Goal: Contribute content: Contribute content

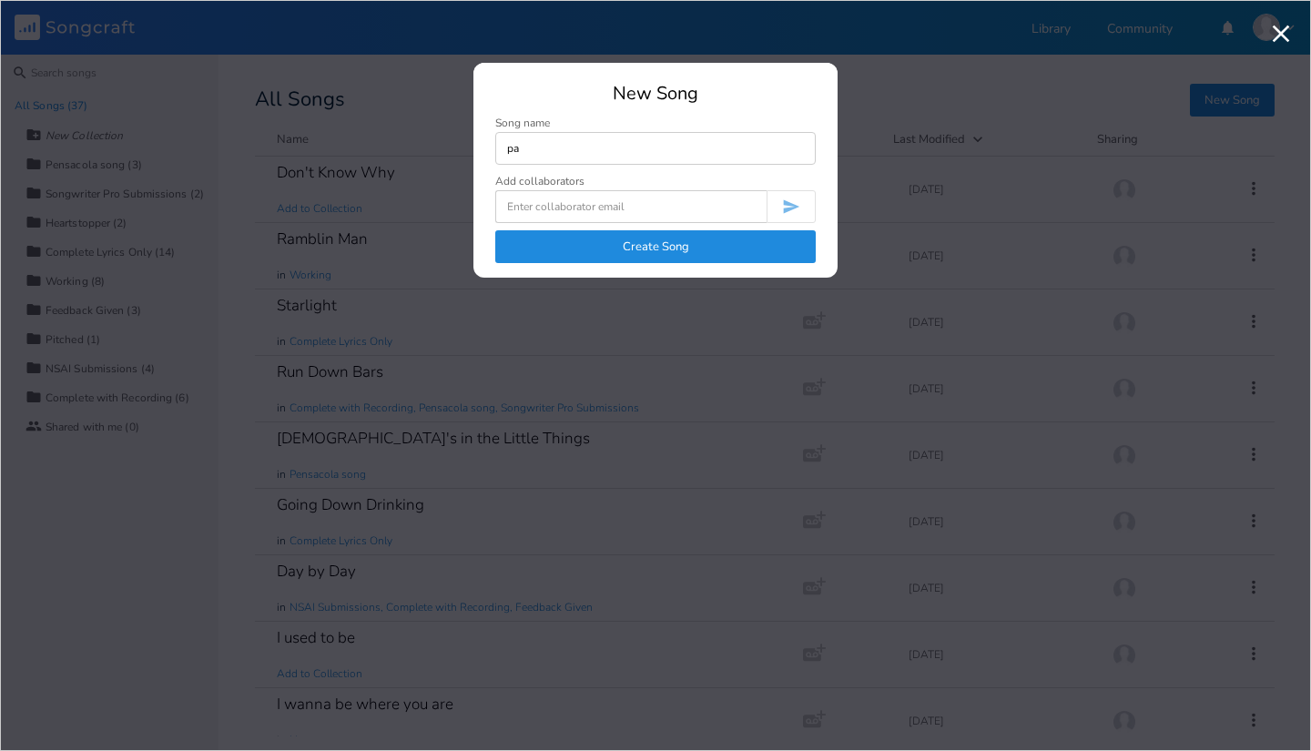
type input "p"
type input "Pain"
click at [787, 248] on button "Create Song" at bounding box center [655, 246] width 320 height 33
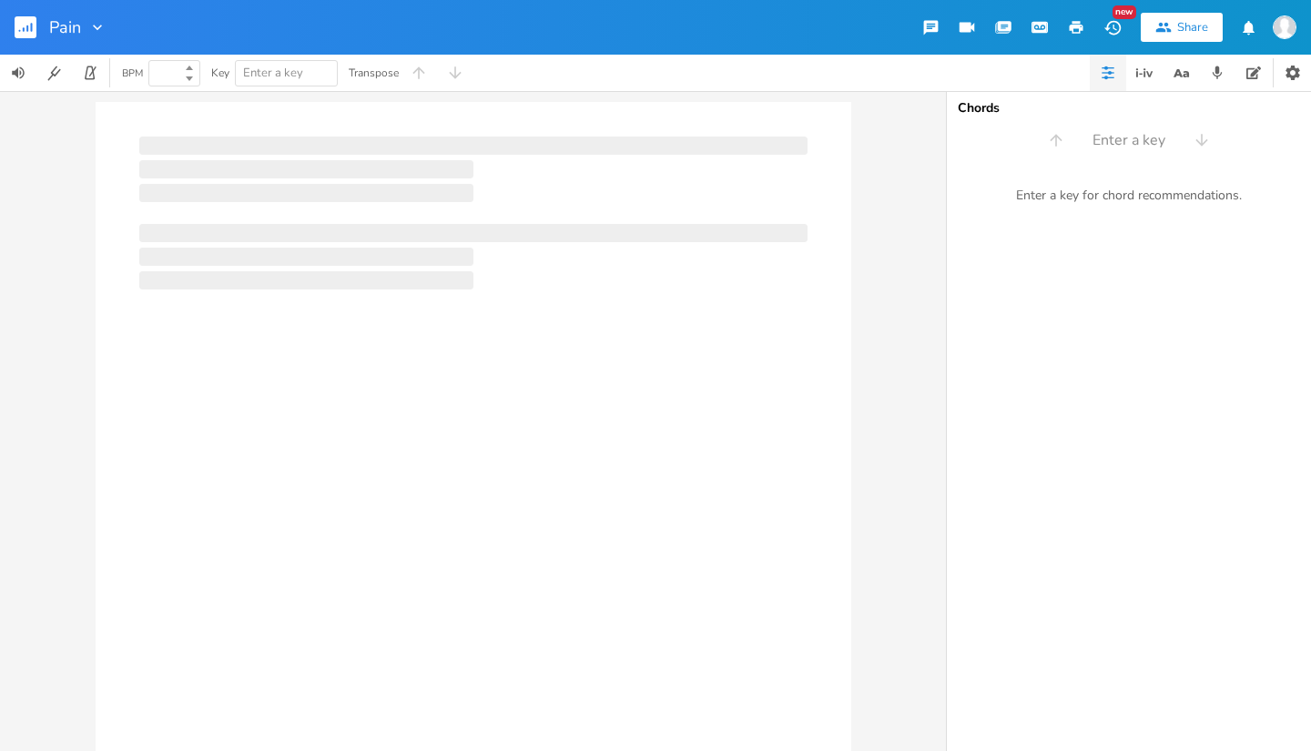
type input "100"
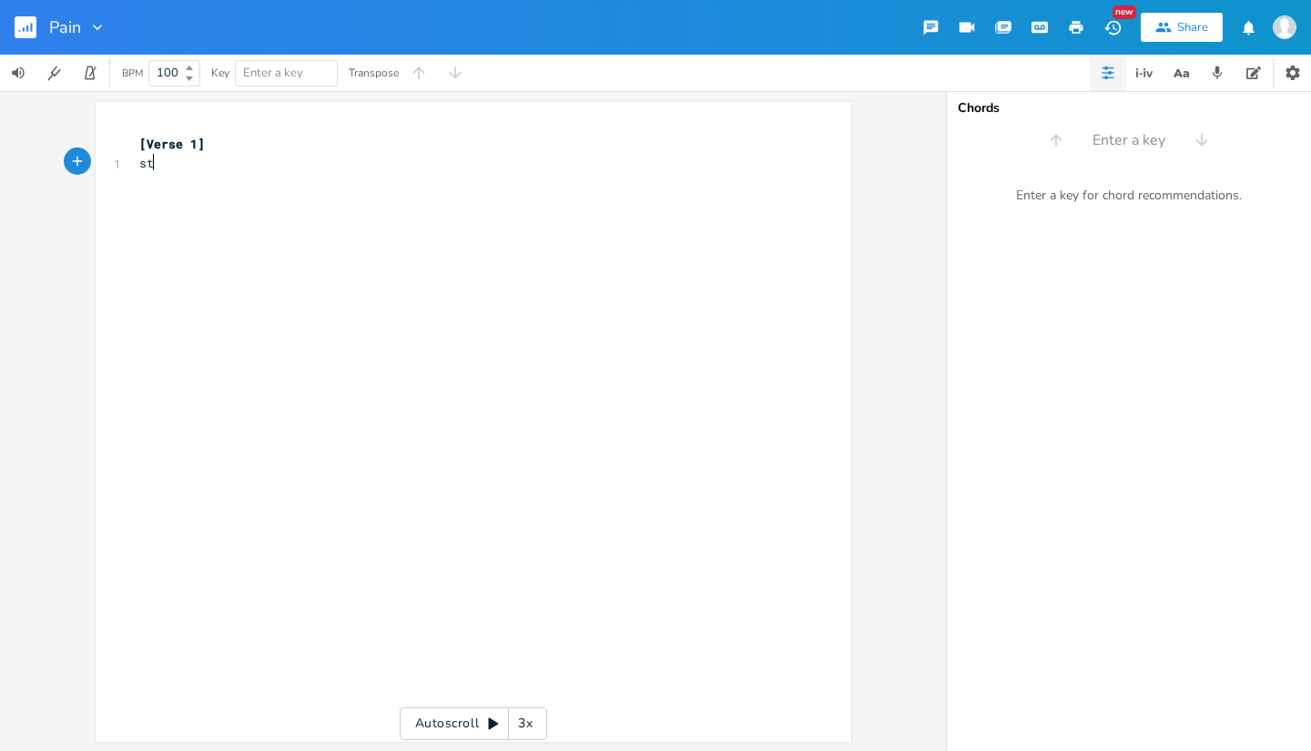
type textarea "sta"
type textarea "Staring out hte"
type textarea "the window pain"
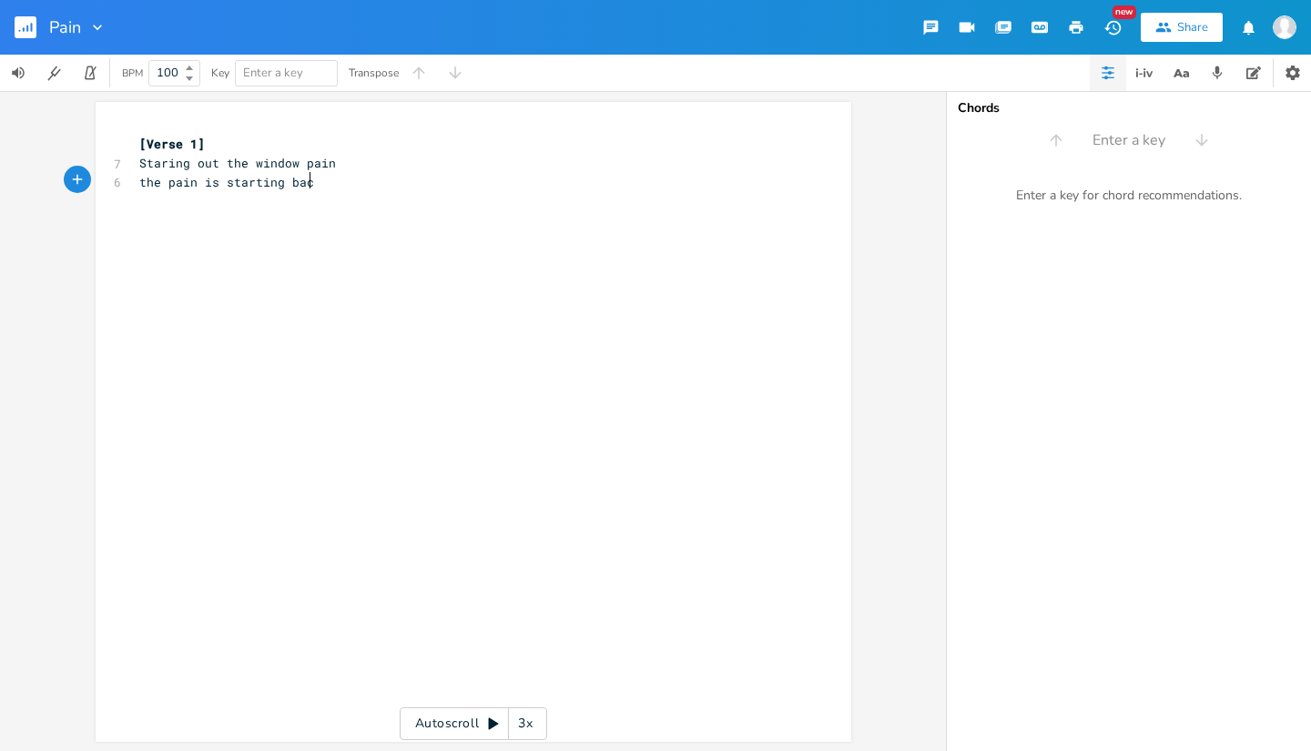
type textarea "the pain is starting back"
type textarea "u"
type textarea "Su"
type textarea "n is glaring in th e"
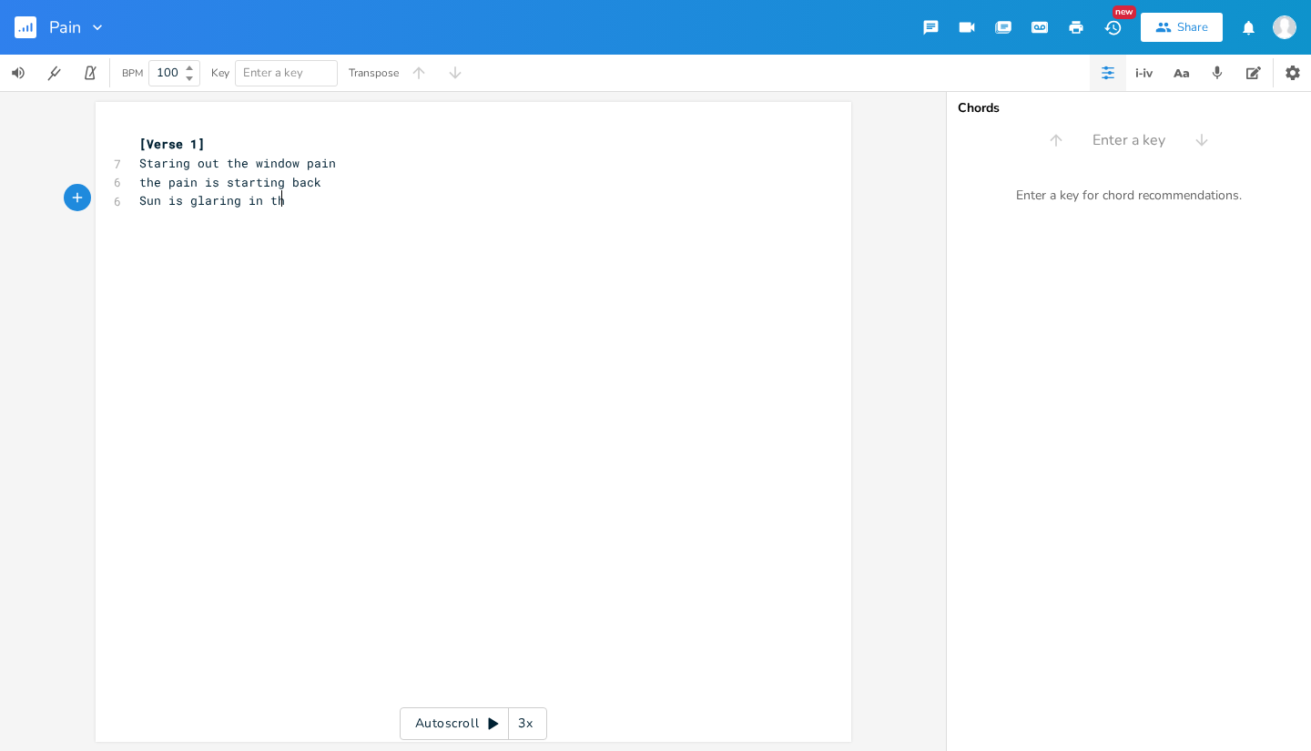
scroll to position [0, 80]
type textarea "e glass"
type textarea "but"
type textarea "All I see is black"
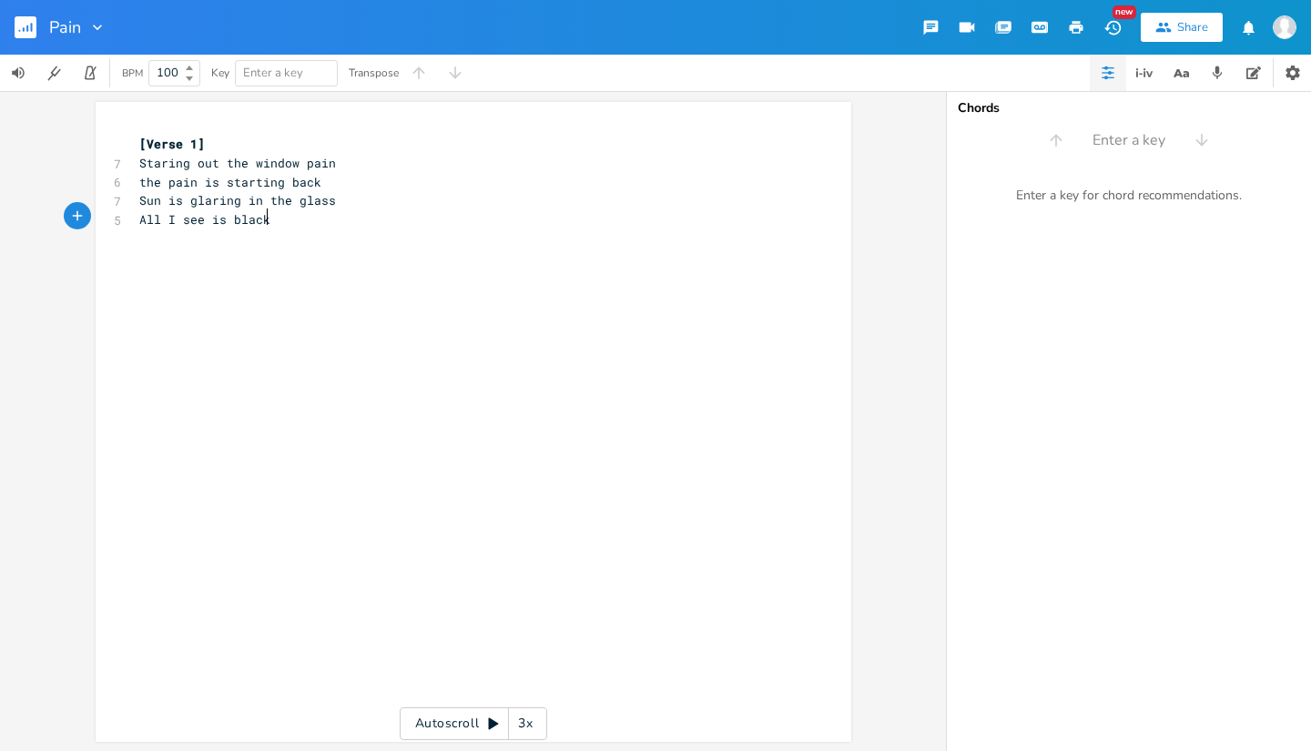
scroll to position [0, 72]
click at [141, 215] on span "All I see is black" at bounding box center [204, 219] width 131 height 16
type textarea "but a"
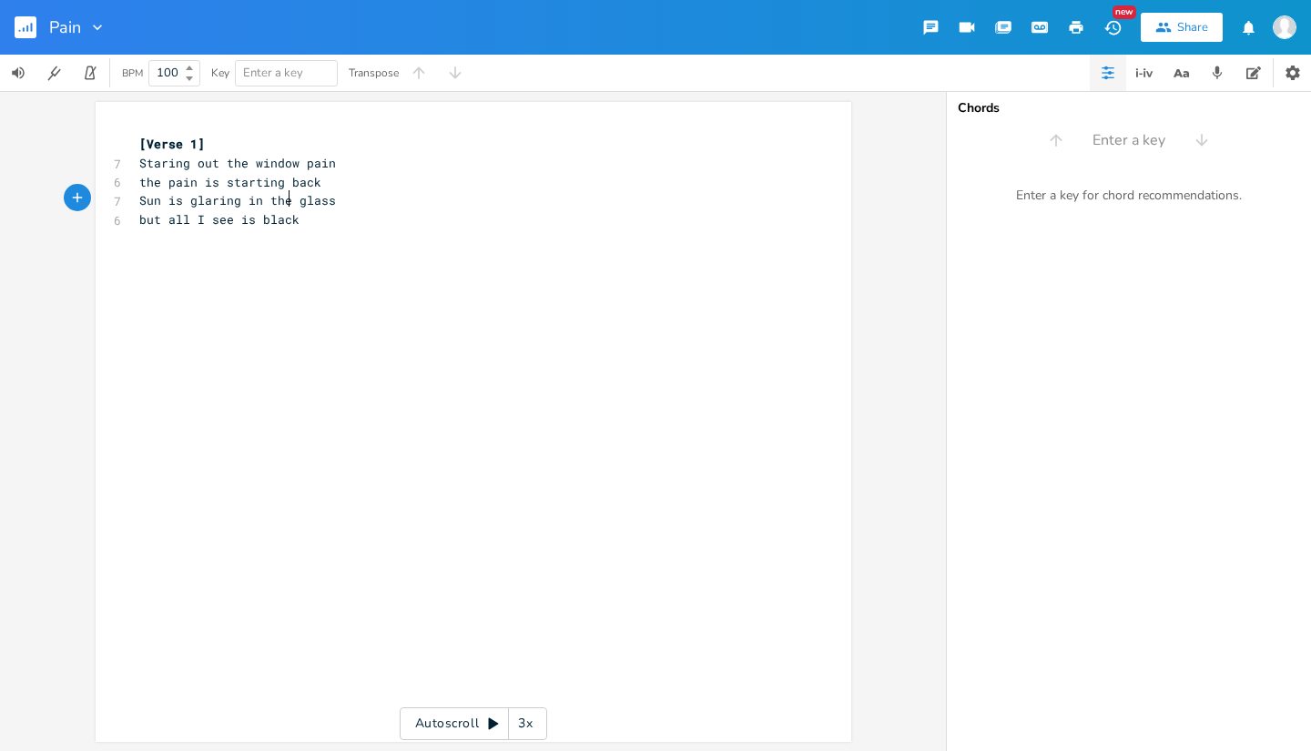
click at [282, 202] on span "Sun is glaring in the glass" at bounding box center [237, 200] width 197 height 16
type textarea "rough the"
click at [140, 222] on span "but all I see is black" at bounding box center [219, 219] width 160 height 16
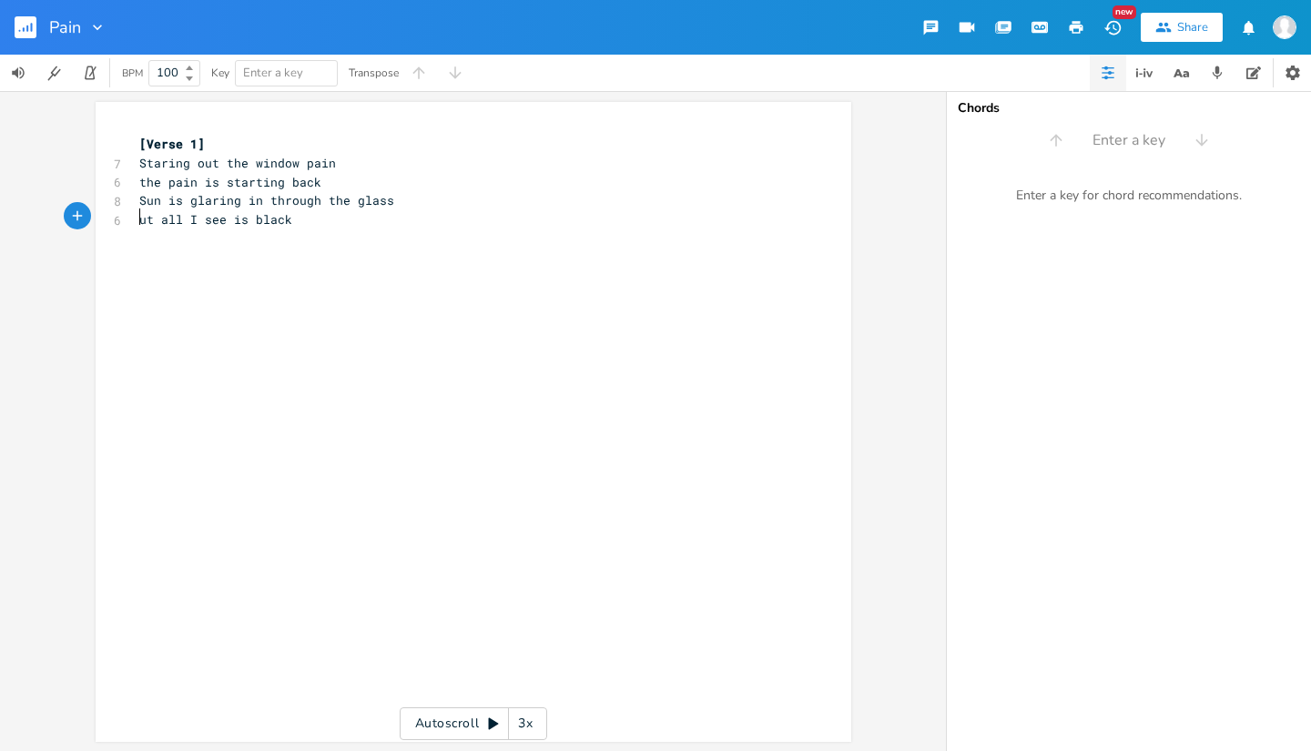
type textarea "B"
click at [302, 223] on pre "But all I see is black" at bounding box center [464, 219] width 657 height 19
click at [157, 184] on span "the pain is starting back" at bounding box center [230, 182] width 182 height 16
type textarea "P"
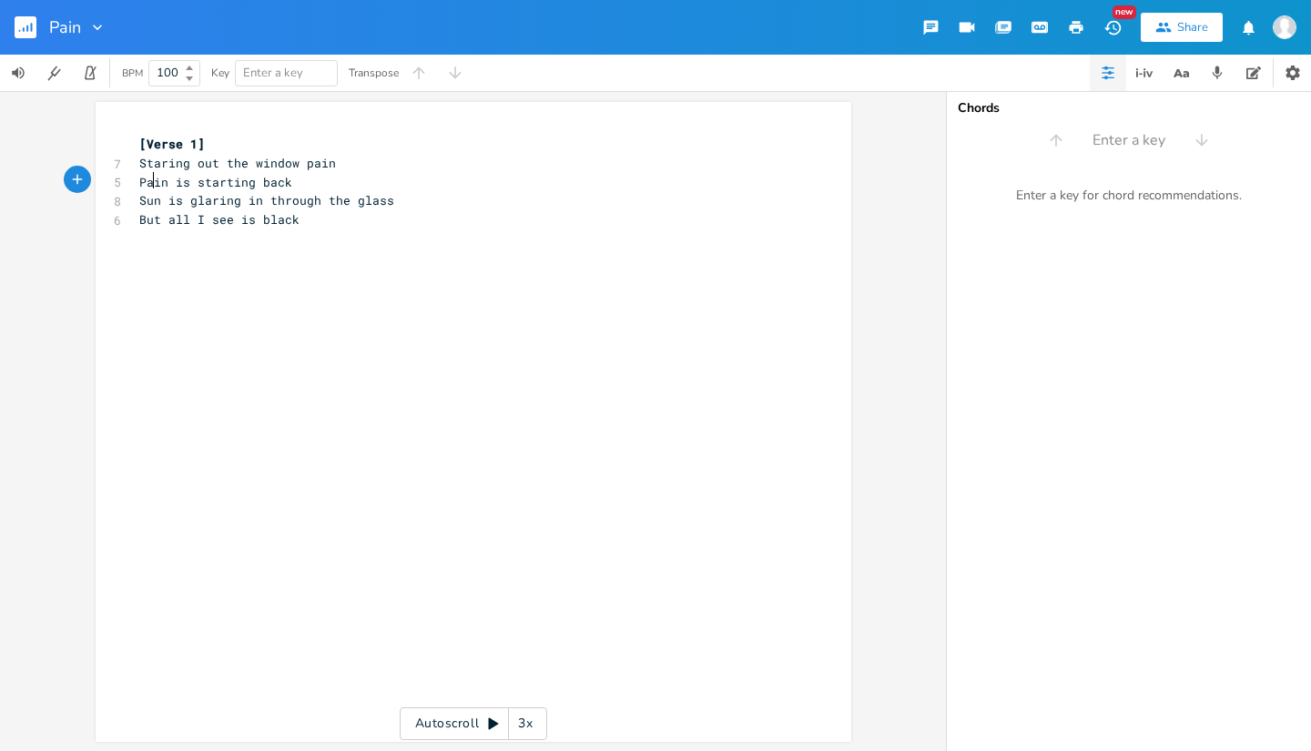
scroll to position [0, 5]
click at [252, 202] on span "Sun is glaring in through the glass" at bounding box center [266, 200] width 255 height 16
click at [322, 217] on pre "But all I see is black" at bounding box center [464, 219] width 657 height 19
type textarea "Swirling falling dra"
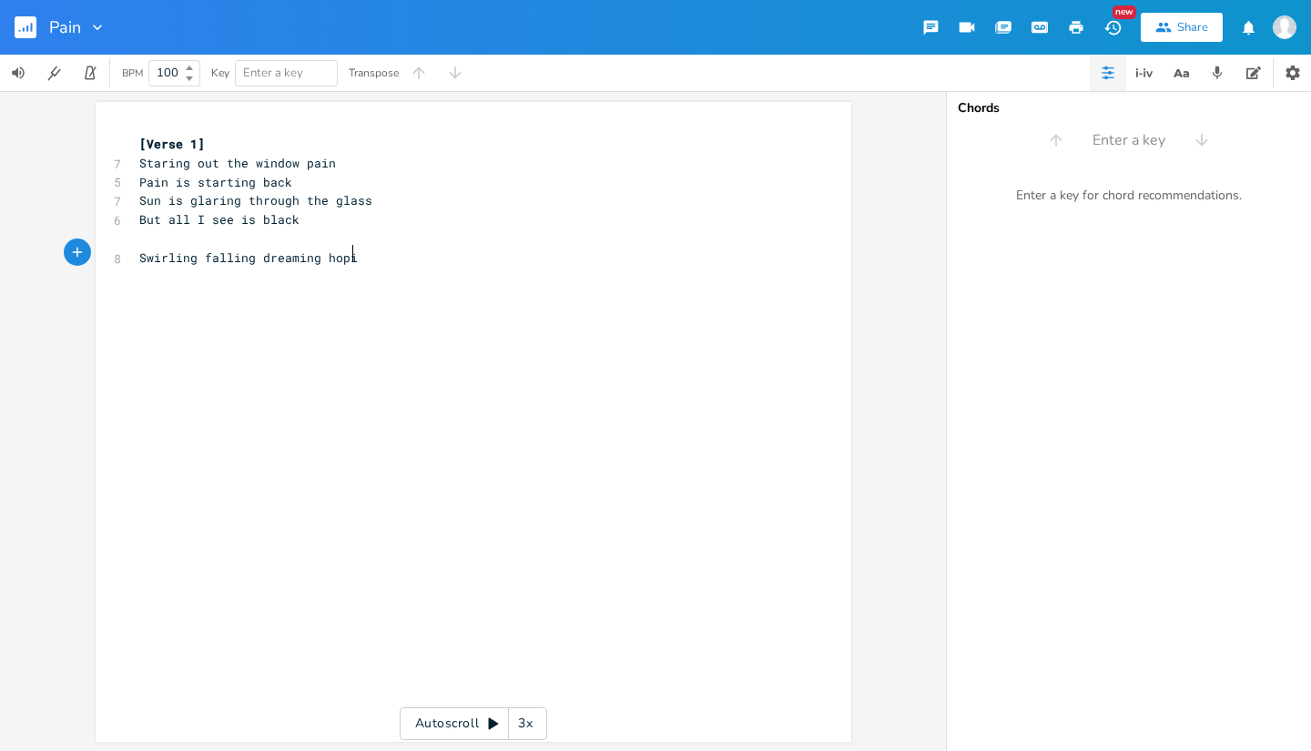
type textarea "eaming hoping"
type textarea "Disembodies"
type textarea "mbodied hungry [MEDICAL_DATA]"
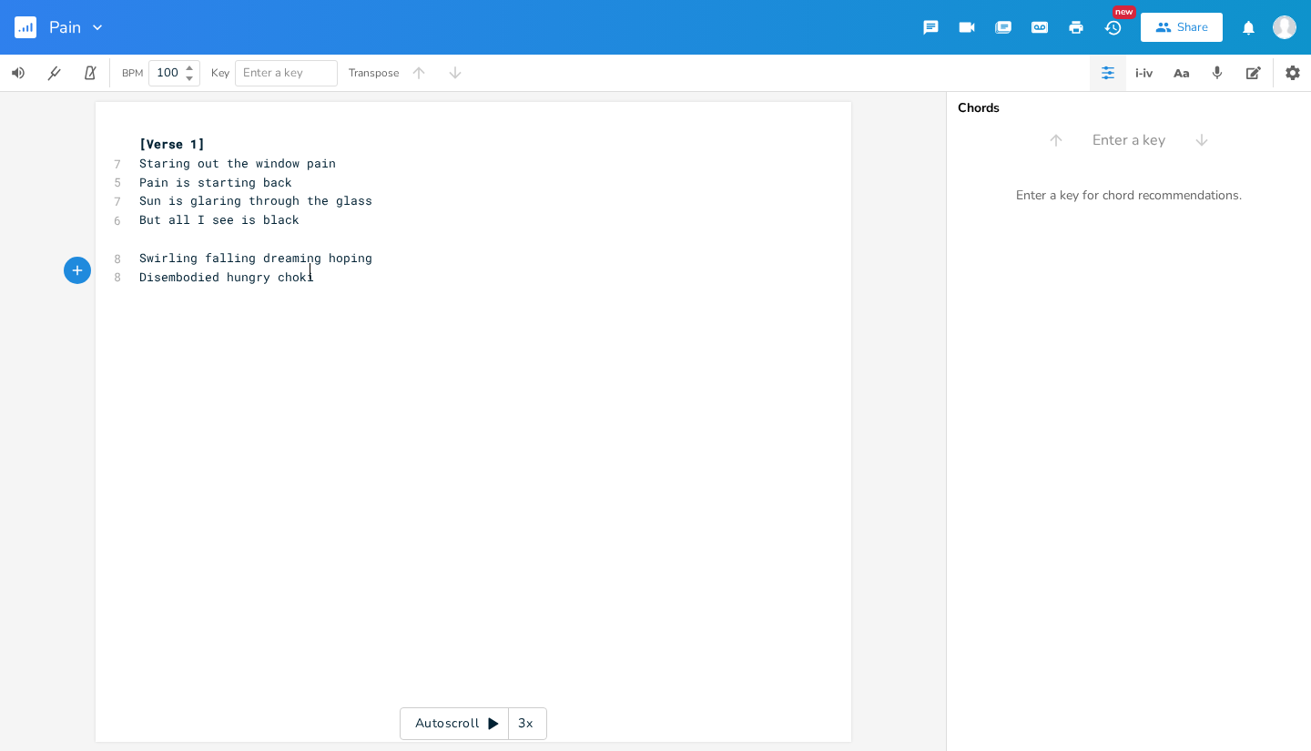
scroll to position [0, 111]
click at [266, 272] on span "Disembodied hungry [MEDICAL_DATA]" at bounding box center [259, 276] width 240 height 16
type textarea "angry"
click at [341, 276] on pre "Disembodied angry [MEDICAL_DATA]" at bounding box center [464, 277] width 657 height 19
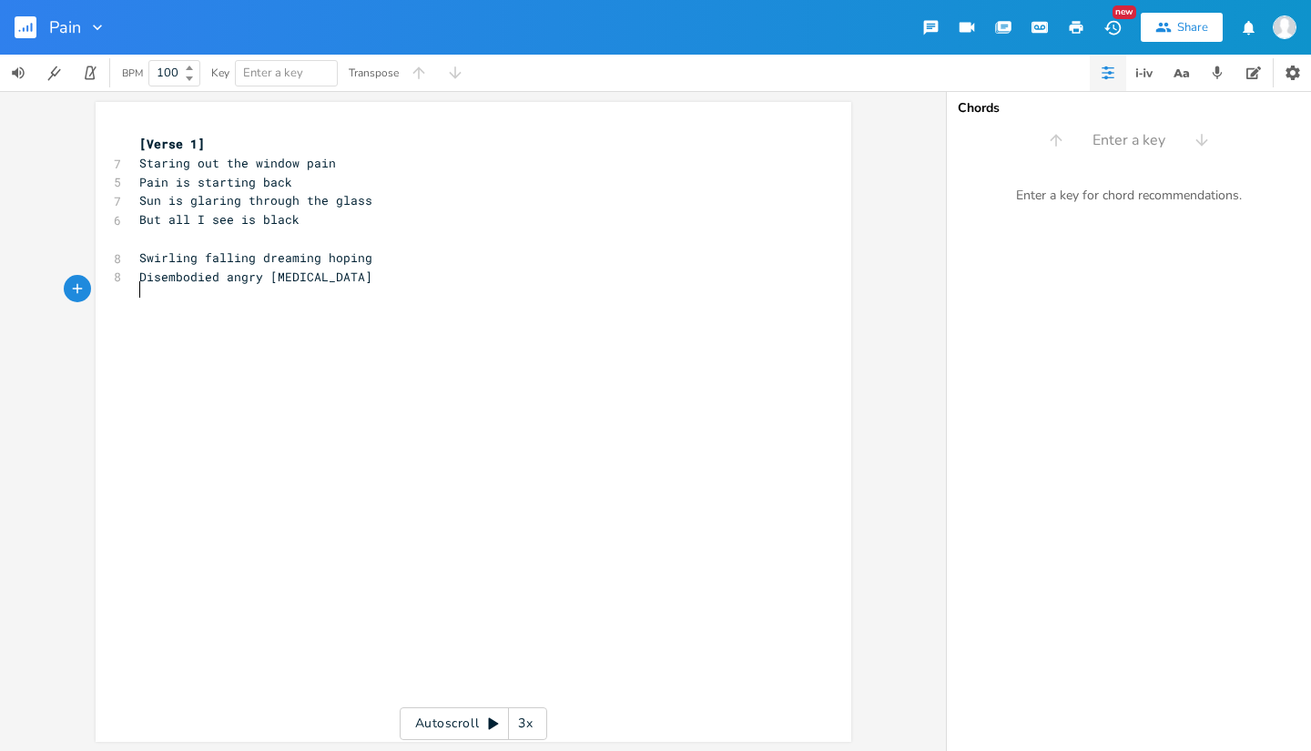
click at [408, 268] on pre "Disembodied angry [MEDICAL_DATA]" at bounding box center [464, 277] width 657 height 19
type textarea "Never stopping [PERSON_NAME]"
type textarea "ays going on......"
type textarea "You won't tke"
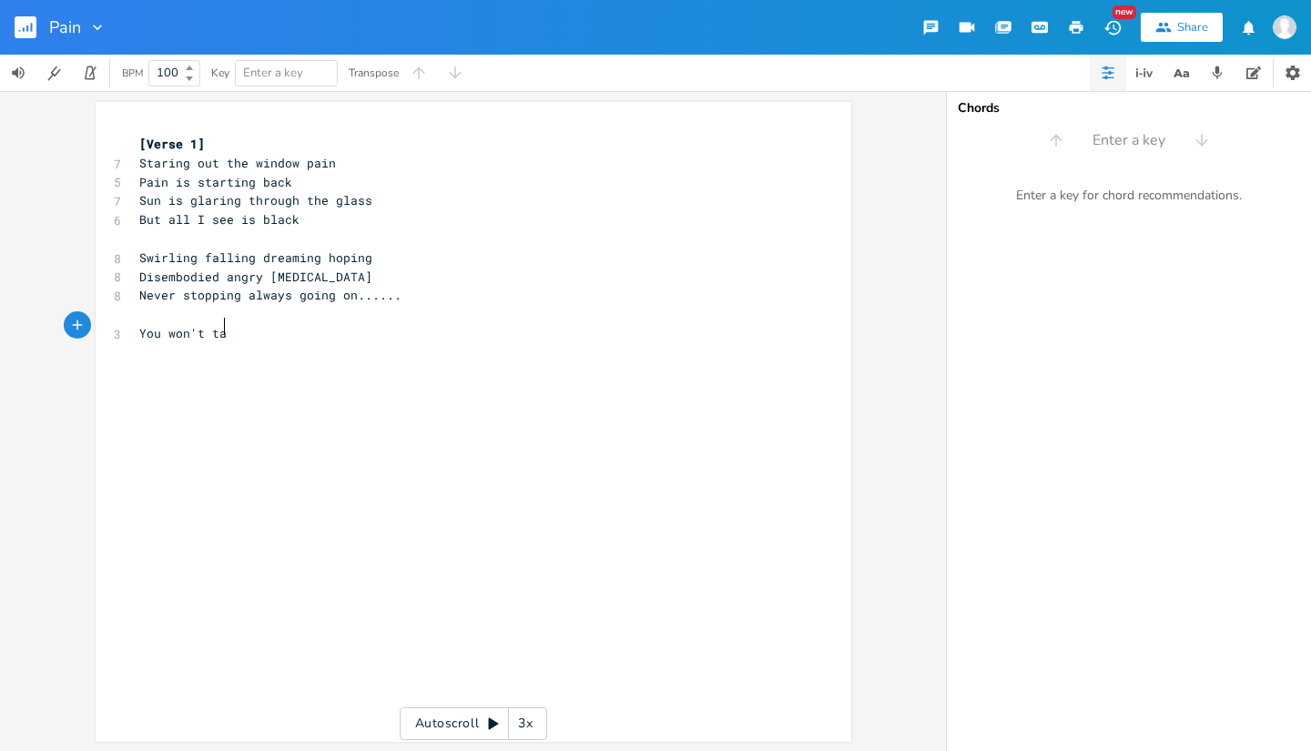
type textarea "am"
type textarea "ke me without a fight"
type textarea "YOu"
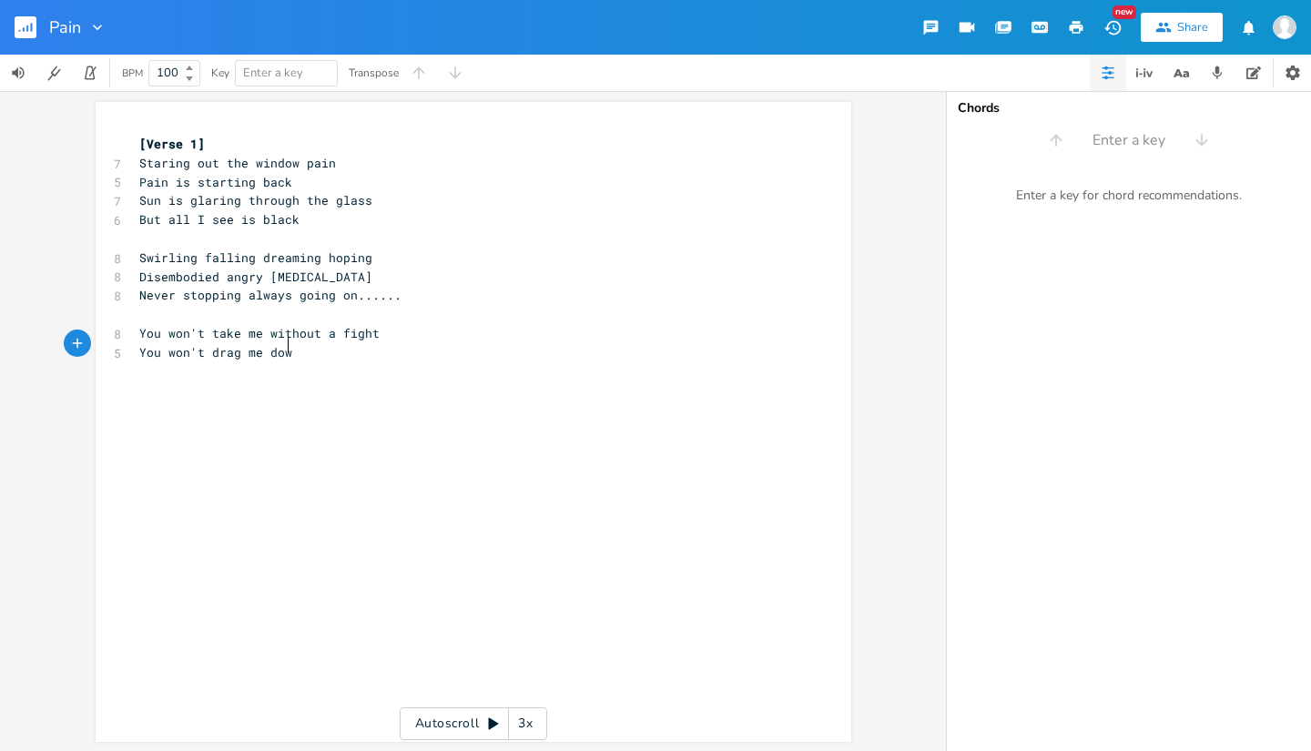
scroll to position [0, 106]
type textarea "ou won't drag me down into the"
type textarea "an dout"
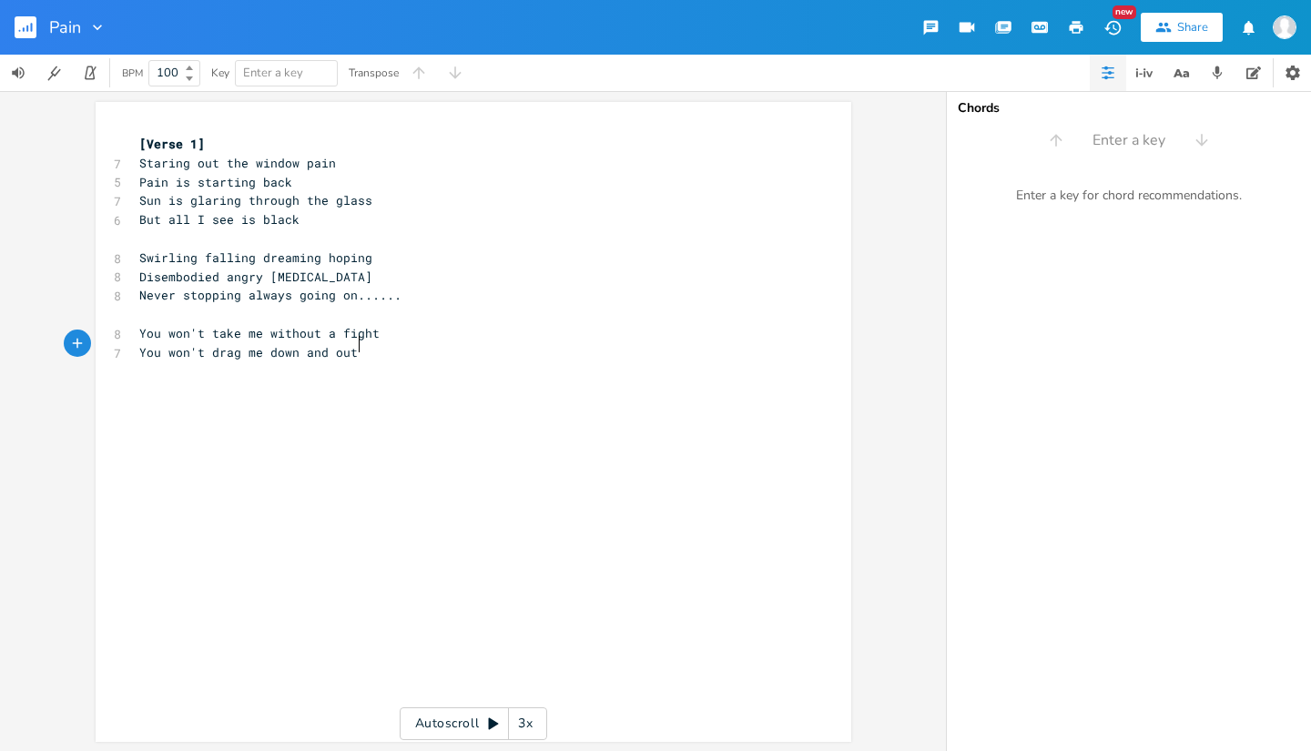
type textarea "d out si"
type textarea "of sight"
type textarea "You belong to me"
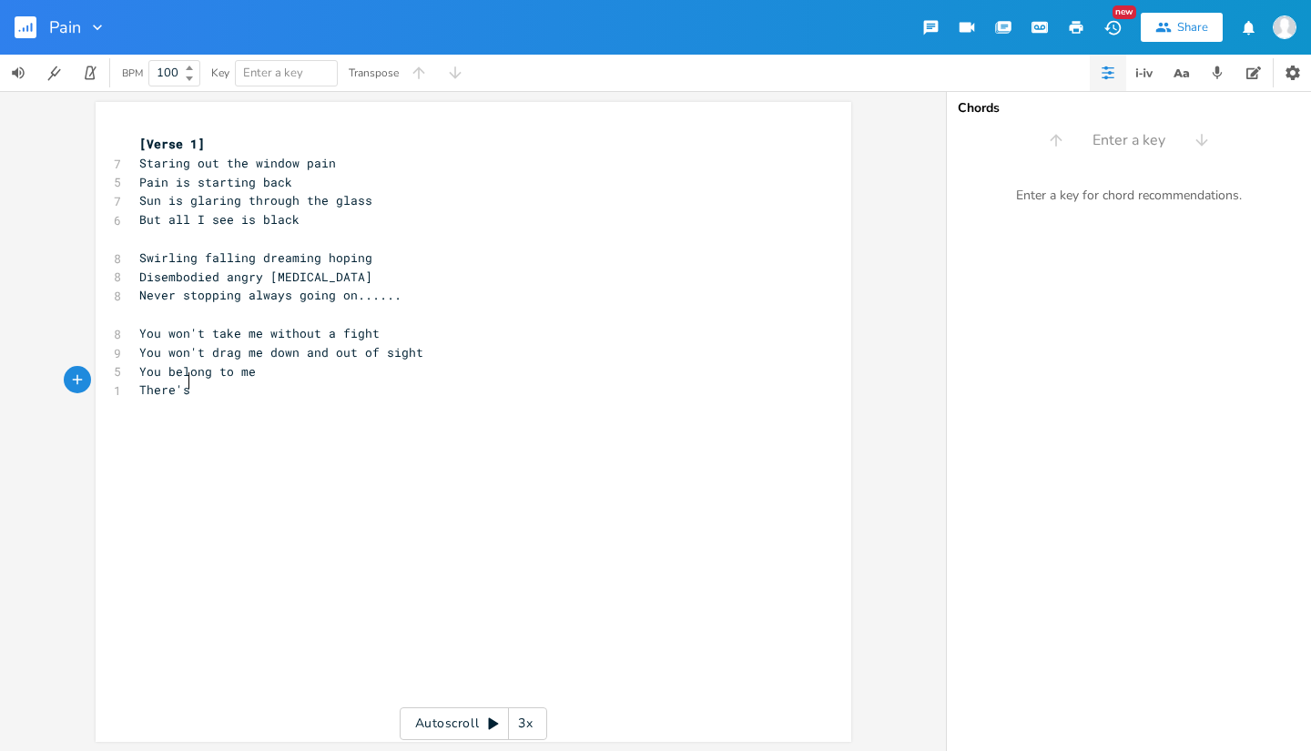
type textarea "There'sn"
type textarea "nothign her"
type textarea "ng her"
type textarea "e to see"
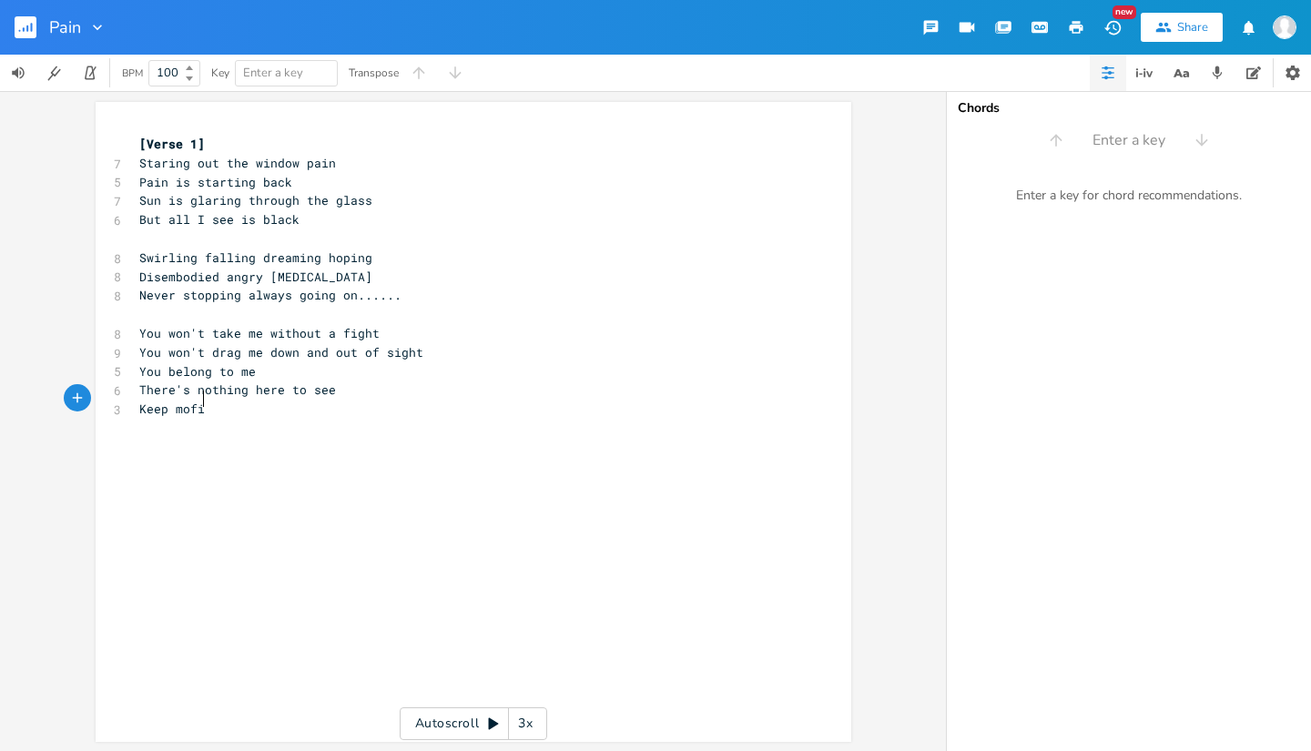
type textarea "Keep mofing"
type textarea "ving walkn"
type textarea "ing driving flying b."
type textarea "y......"
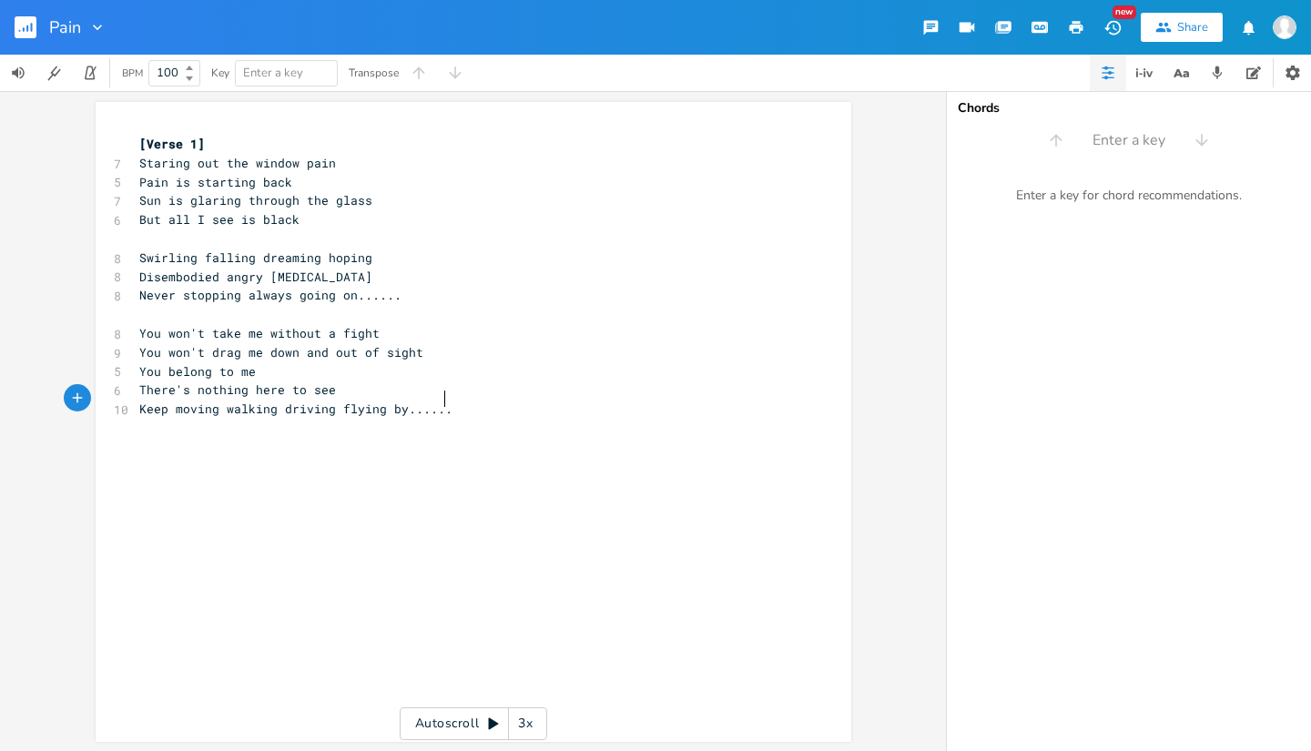
scroll to position [0, 17]
type textarea "And don't ask why"
type textarea "Truth is les"
type textarea "ies"
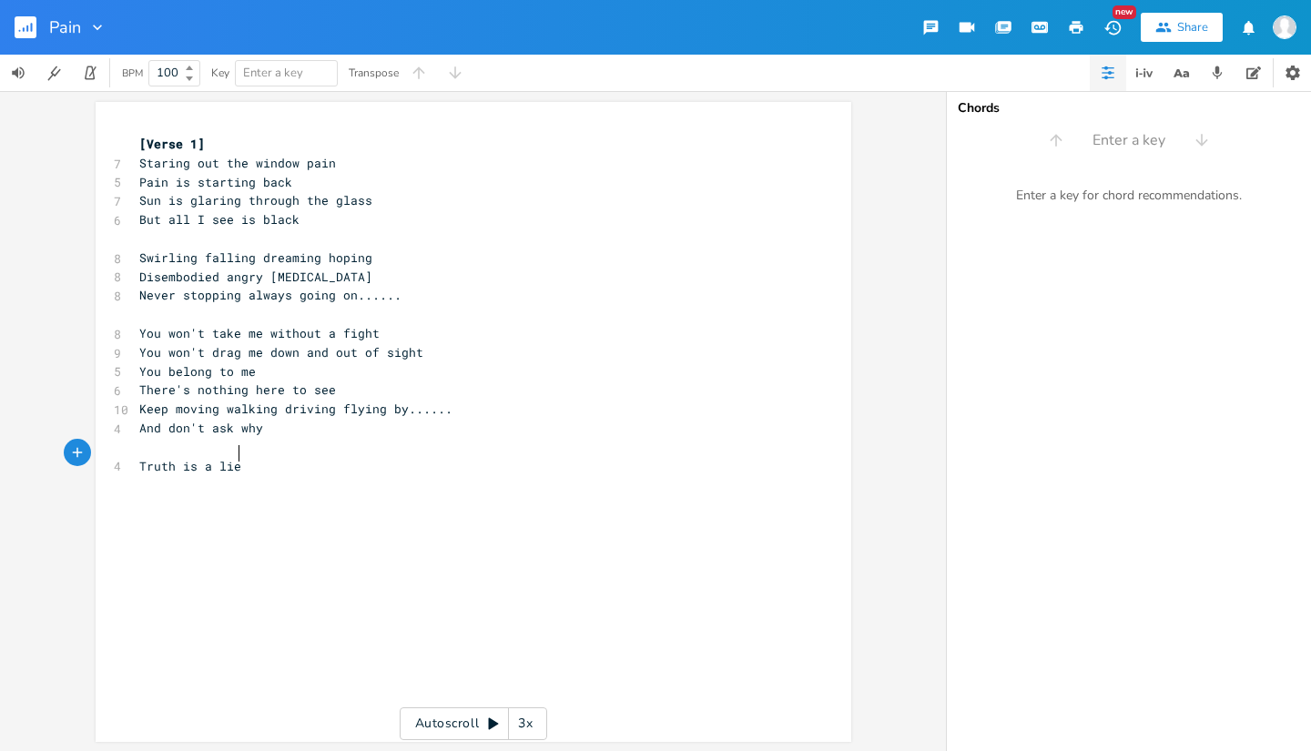
scroll to position [0, 18]
type textarea "a lie and I have proof"
type textarea "Teh lie"
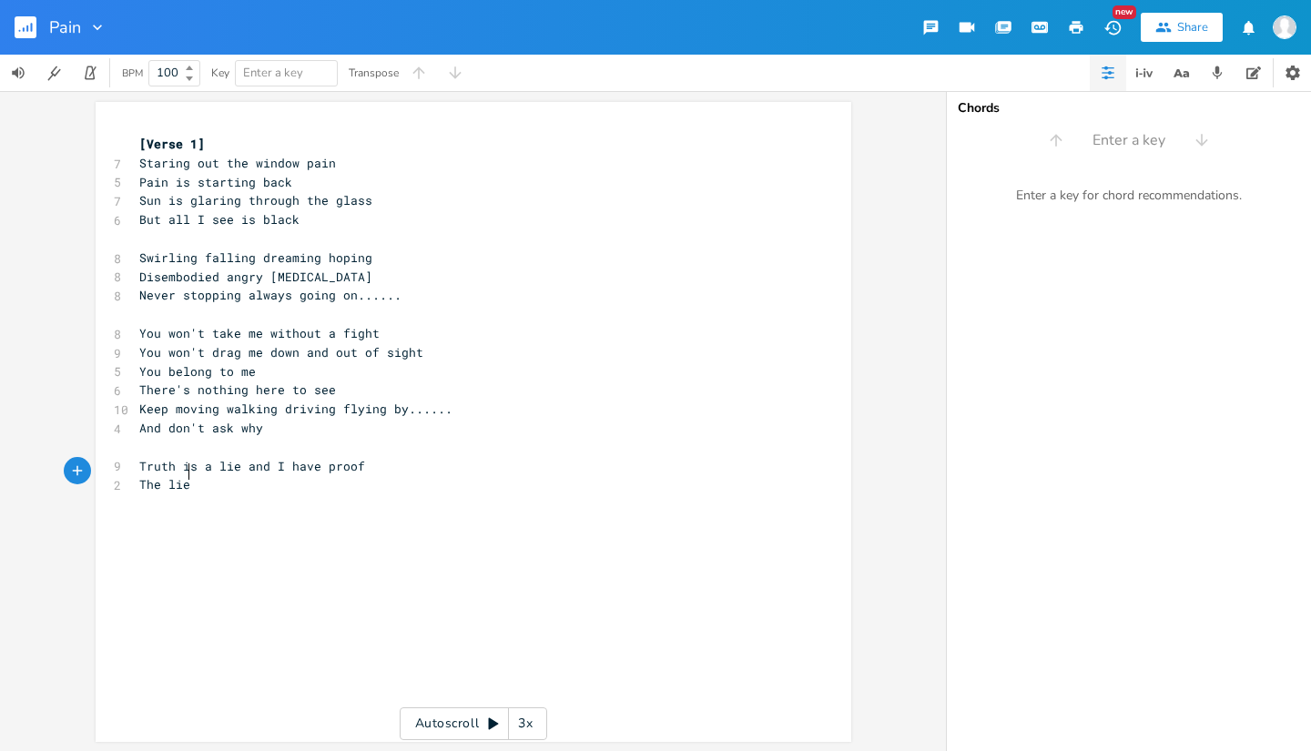
type textarea "he lie a"
type textarea "is l"
type textarea "always tru"
type textarea "Refelc"
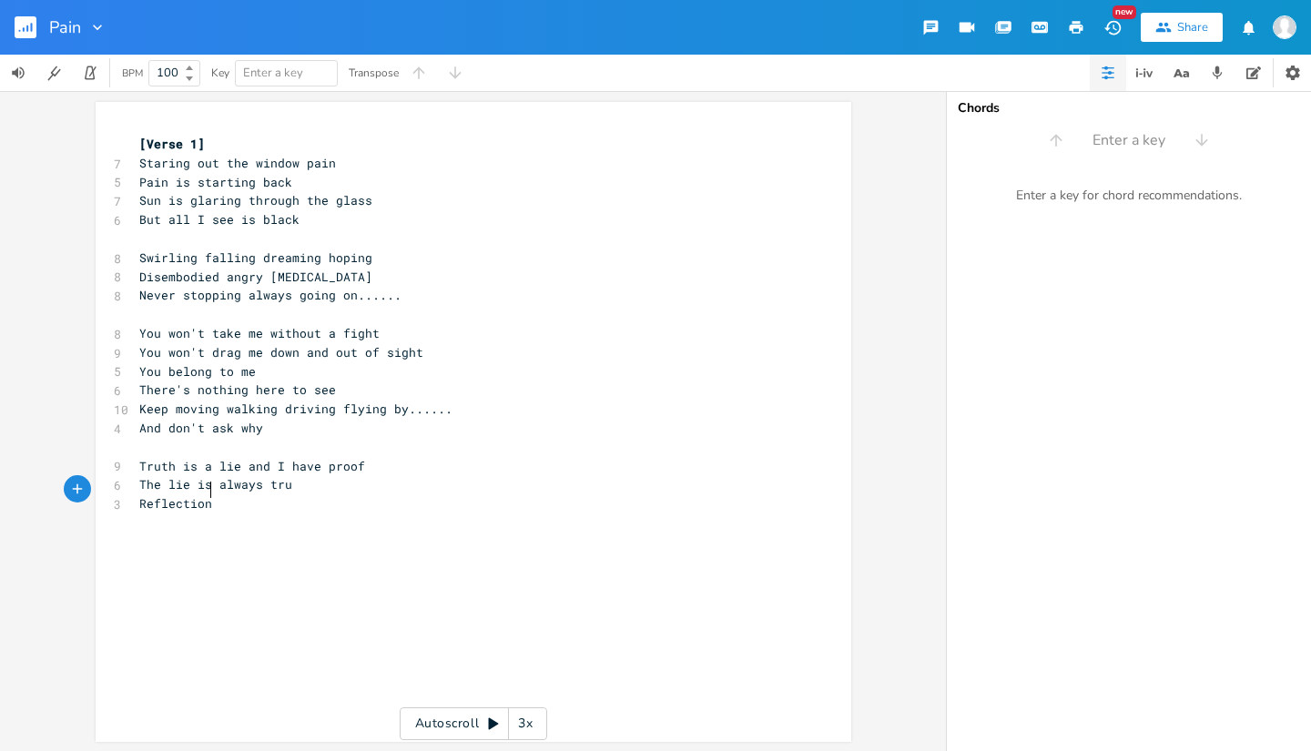
scroll to position [0, 35]
type textarea "lections are pe"
type textarea "rcep"
type textarea "r"
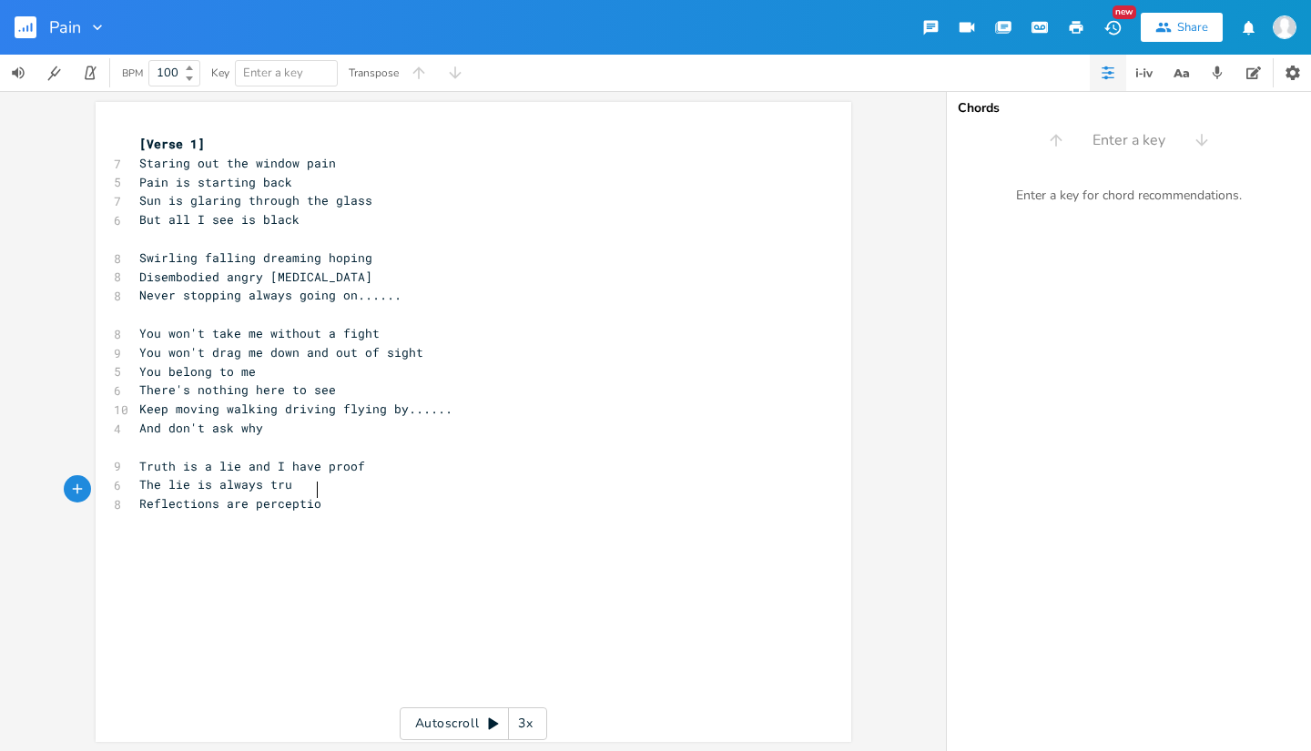
type textarea "erceptions"
type textarea "Ca"
type textarea "hani"
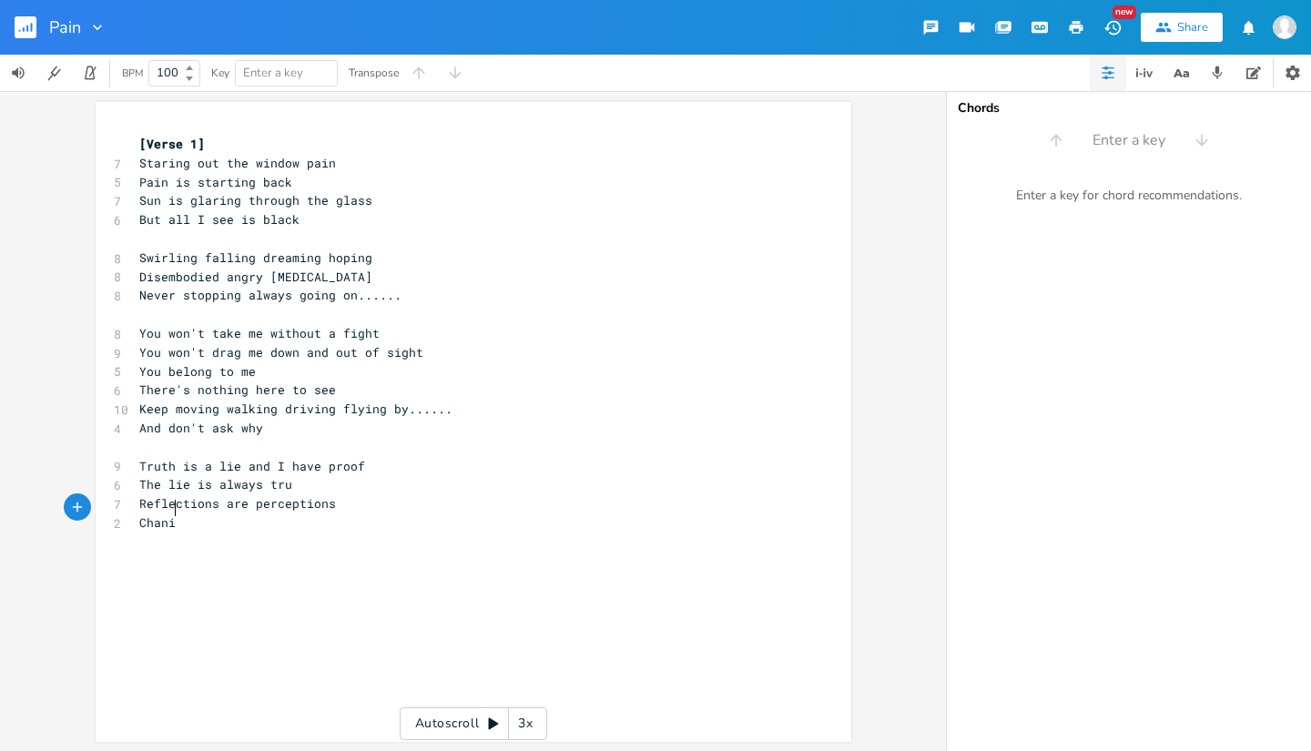
scroll to position [0, 19]
type textarea "Of what they think you do"
type textarea "Pushing pulling cring s"
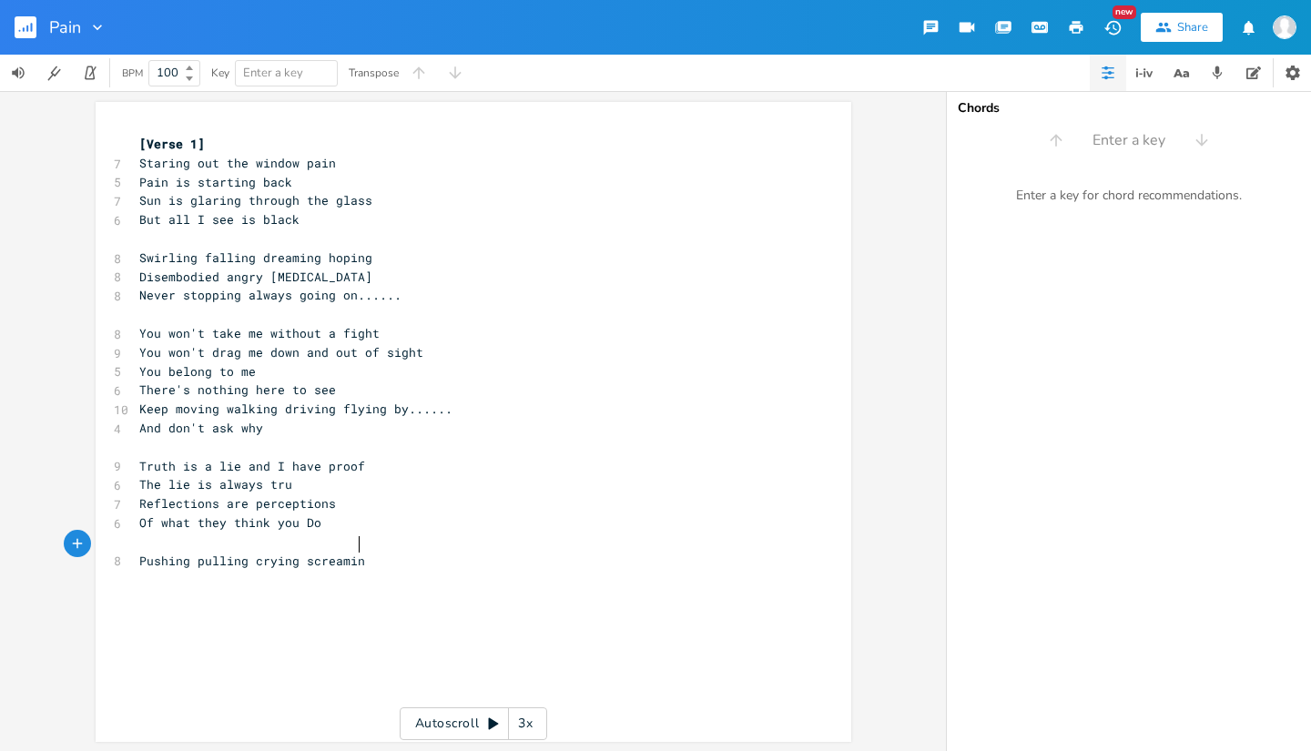
type textarea "rying screaming"
type textarea "Disconnected hop e"
type textarea "e is fleeting"
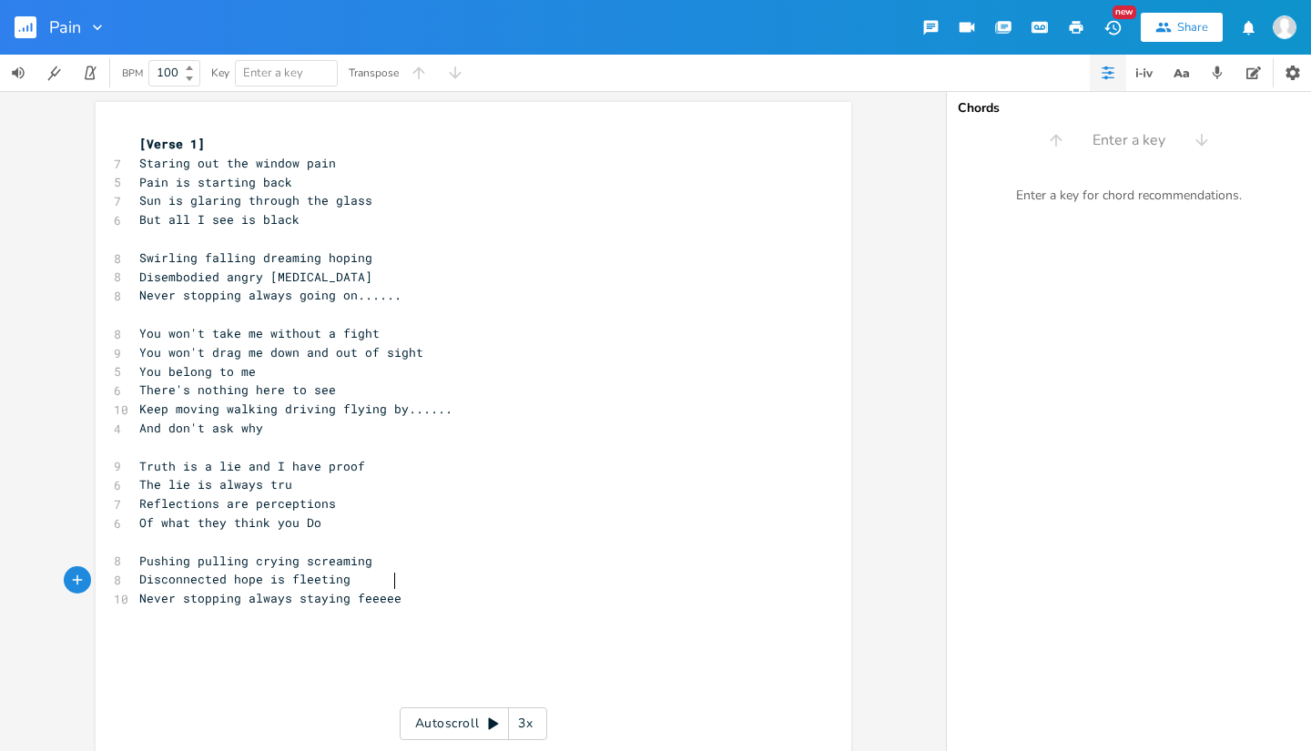
type textarea "Never stopping always staying feeeeee"
type textarea "reeee"
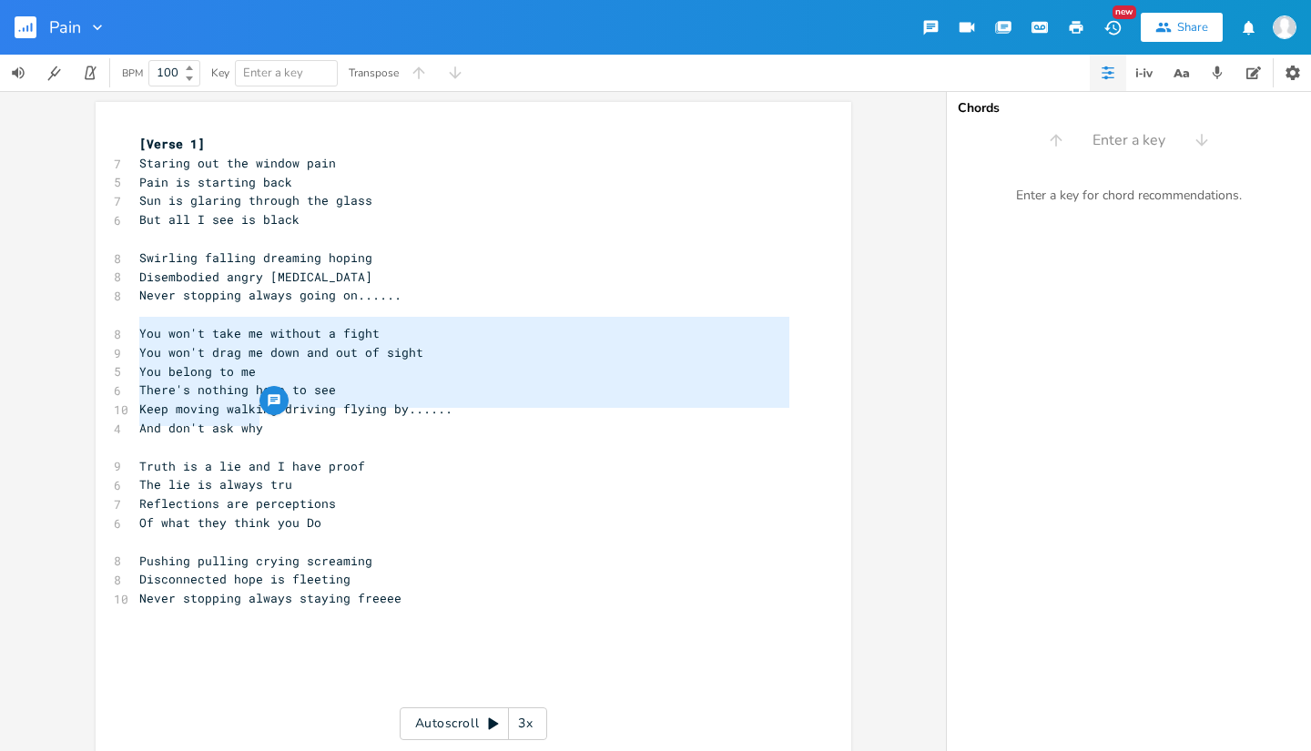
drag, startPoint x: 266, startPoint y: 421, endPoint x: 125, endPoint y: 329, distance: 168.4
click at [125, 329] on div "You won't take me without a fight You won't drag me down and out of sight You b…" at bounding box center [473, 453] width 755 height 702
type textarea "​You won't take me without a fight You won't drag me down and out of sight You …"
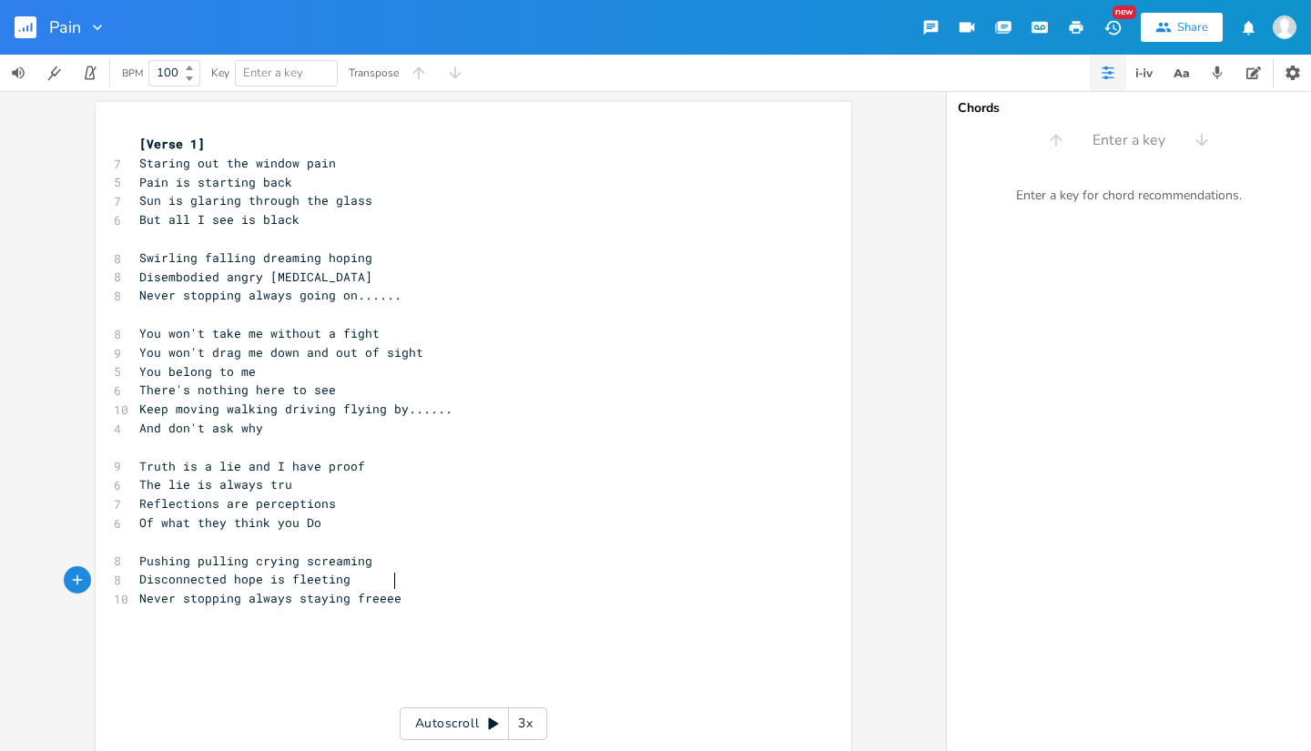
click at [403, 589] on pre "Never stopping always staying freeee" at bounding box center [464, 598] width 657 height 19
type textarea "​"
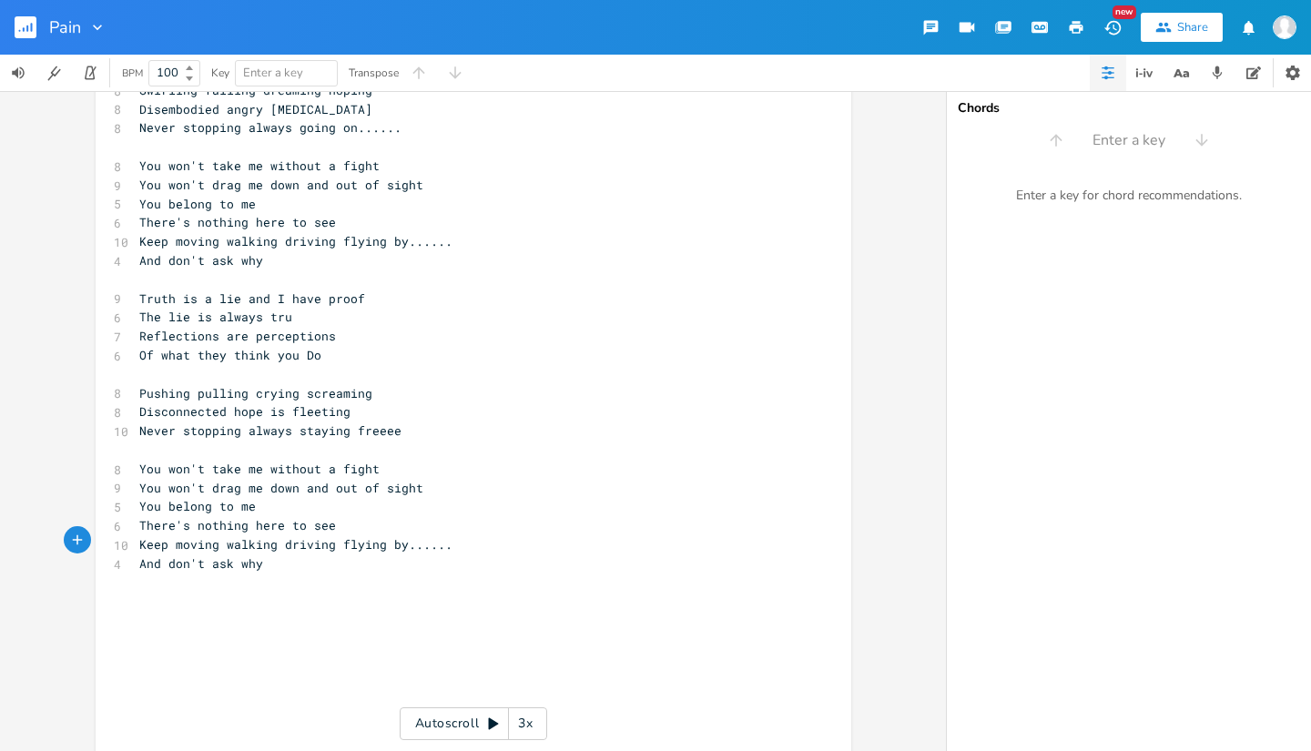
scroll to position [167, 0]
type textarea "Do you know who you are"
type textarea "Do you know why you're where"
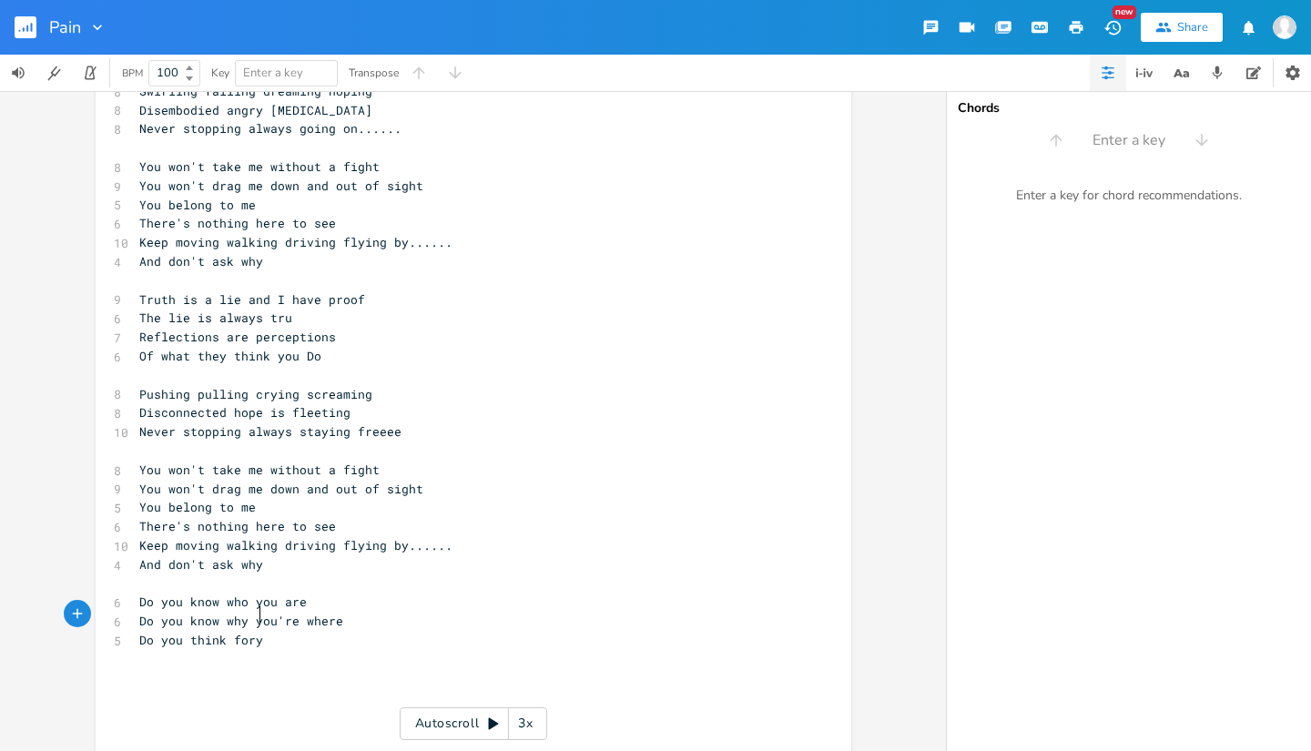
type textarea "Do you think [PERSON_NAME]"
type textarea "yourself"
type textarea "Do you really fucking care....."
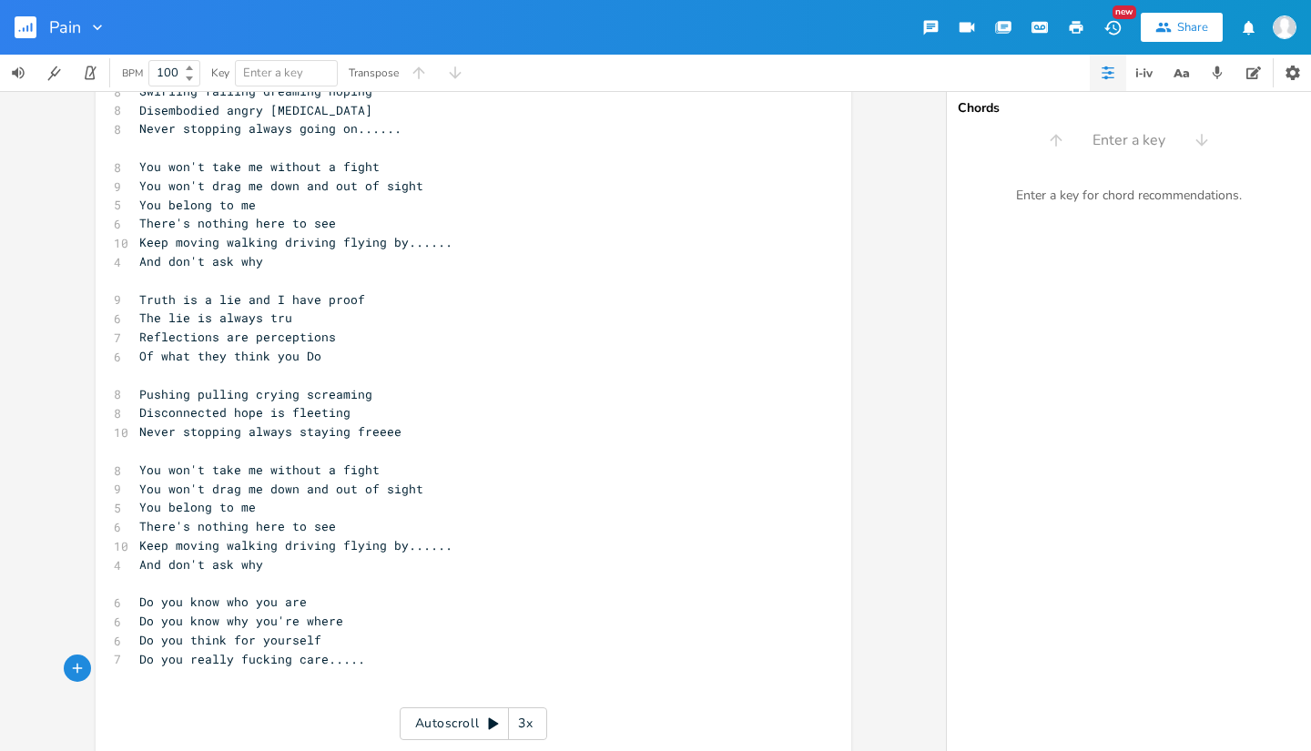
type textarea "​"
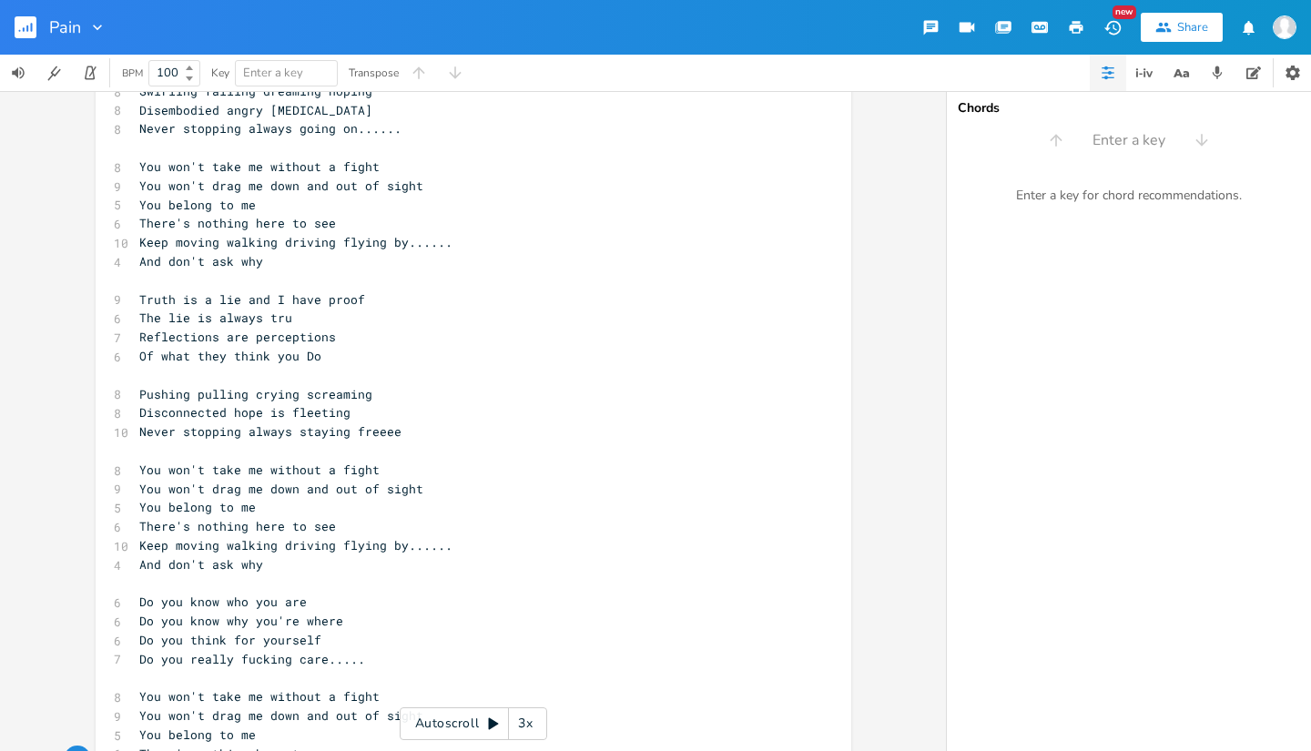
scroll to position [230, 0]
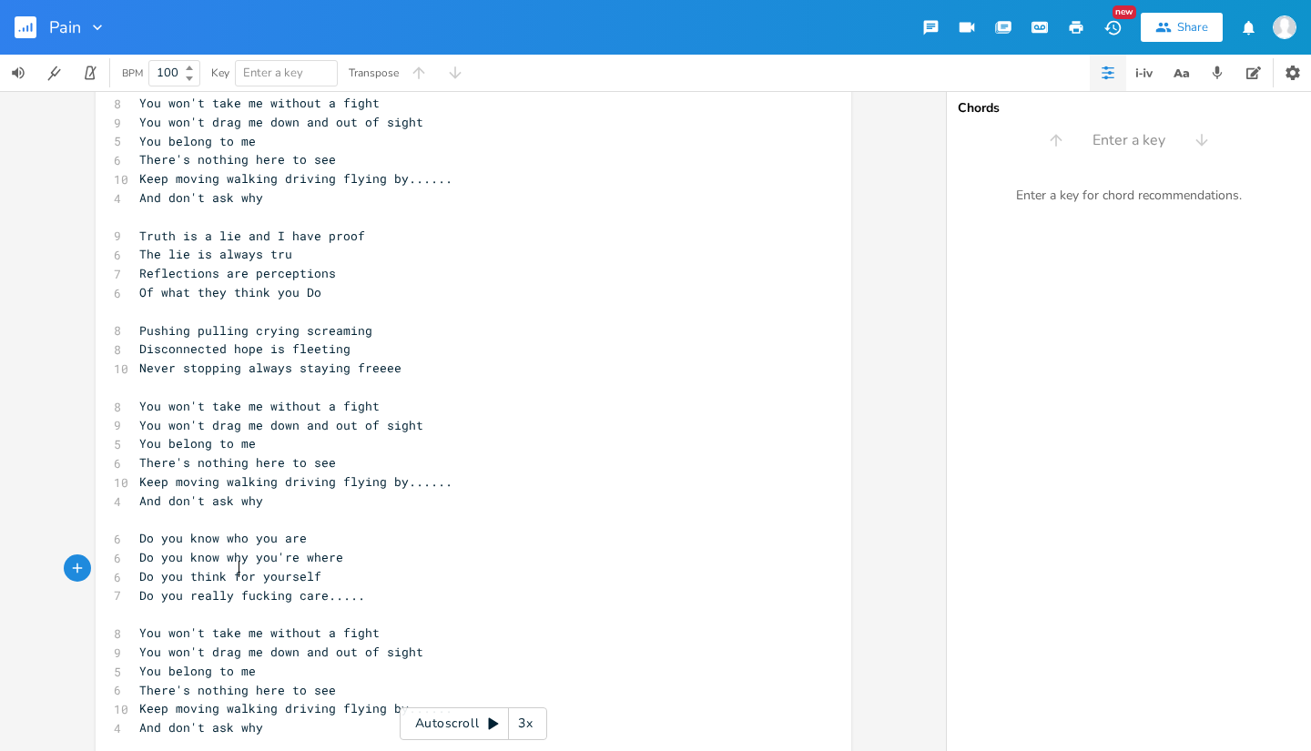
click at [235, 587] on span "Do you really fucking care....." at bounding box center [252, 595] width 226 height 16
type textarea "really really"
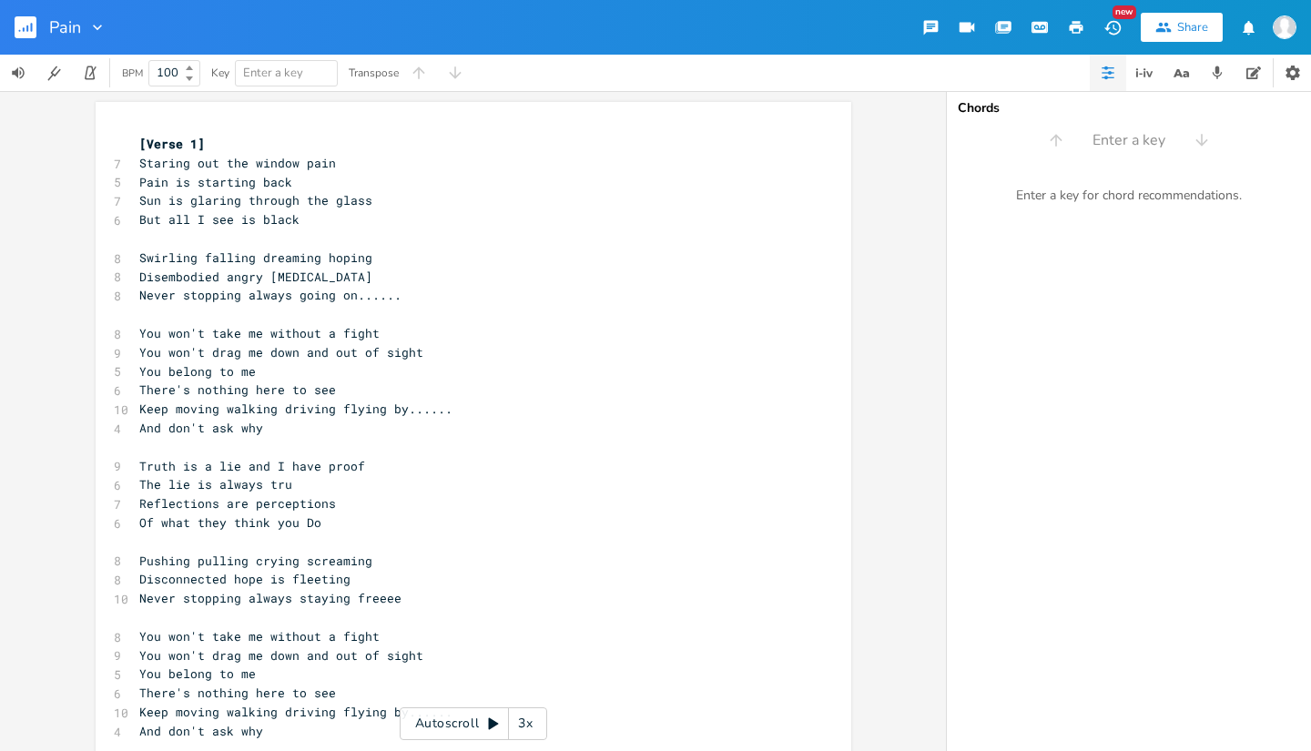
scroll to position [0, 0]
click at [168, 239] on pre "​" at bounding box center [464, 238] width 657 height 19
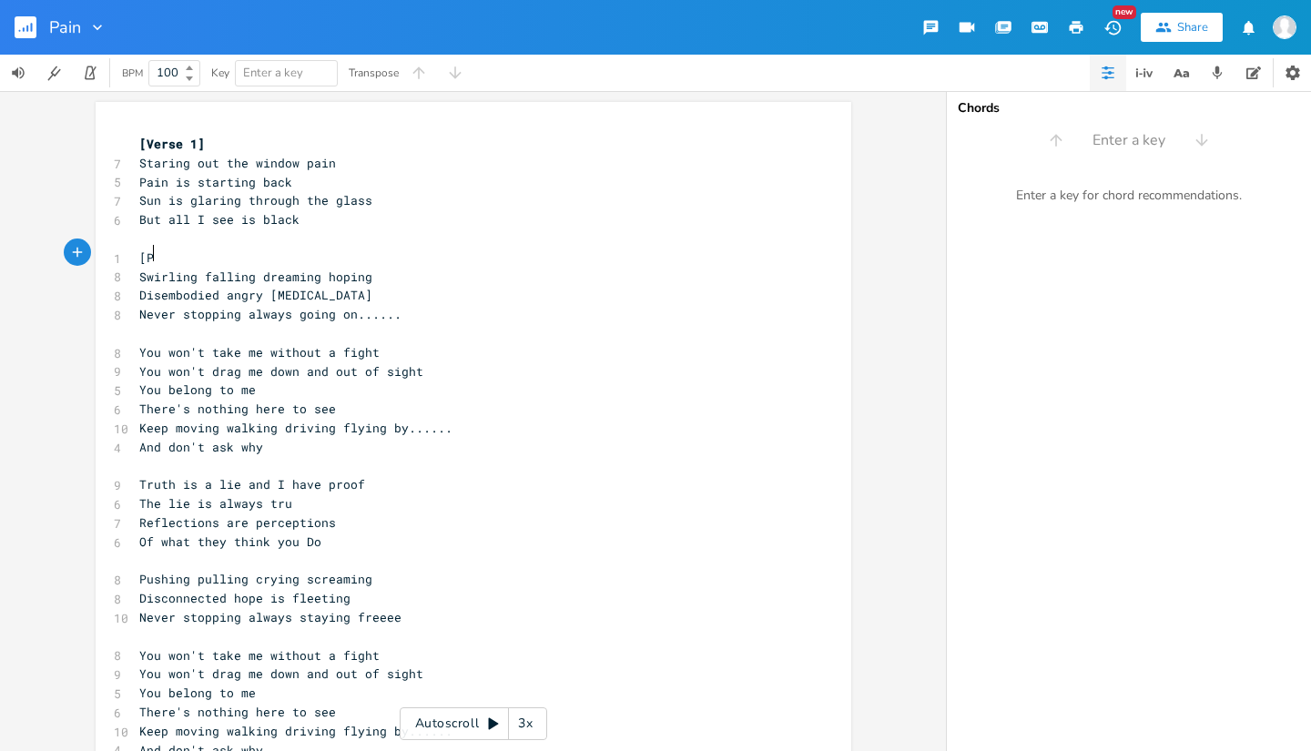
scroll to position [0, 17]
type textarea "[Pre-Dhorus"
type textarea "Chorus]"
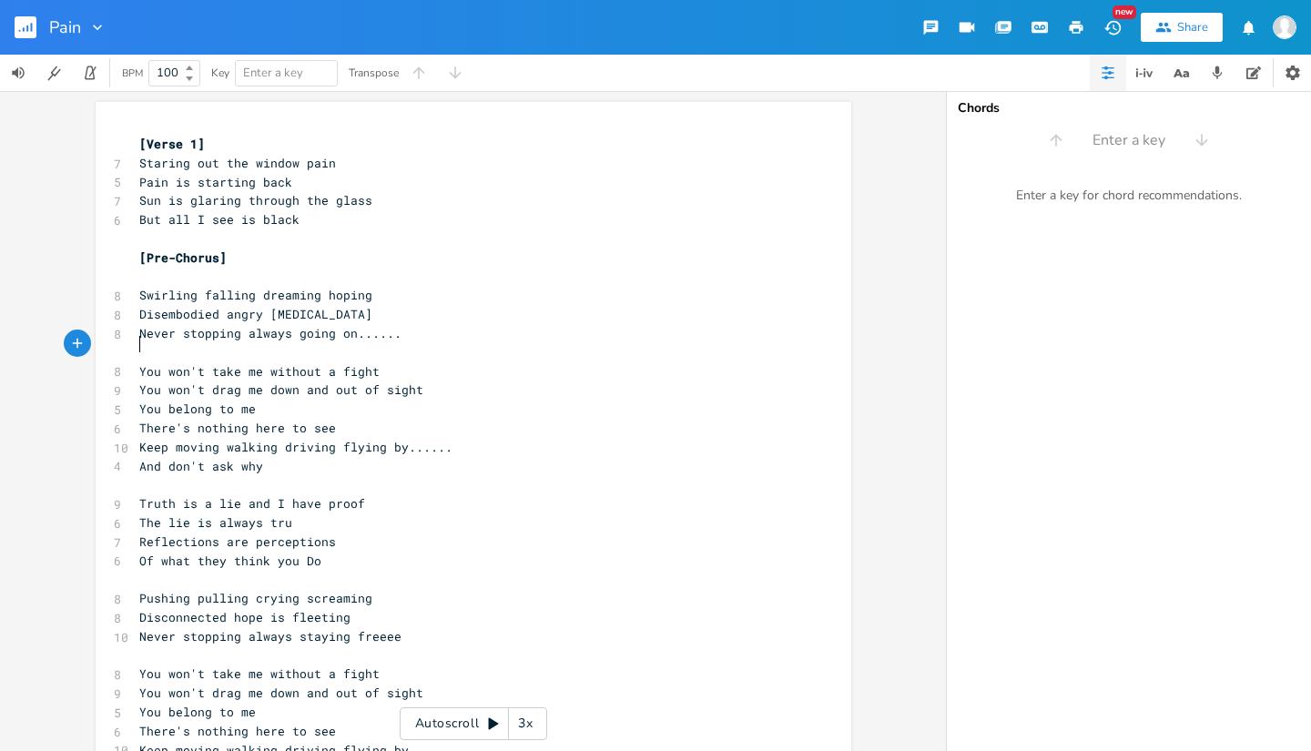
click at [140, 351] on pre "​" at bounding box center [464, 352] width 657 height 19
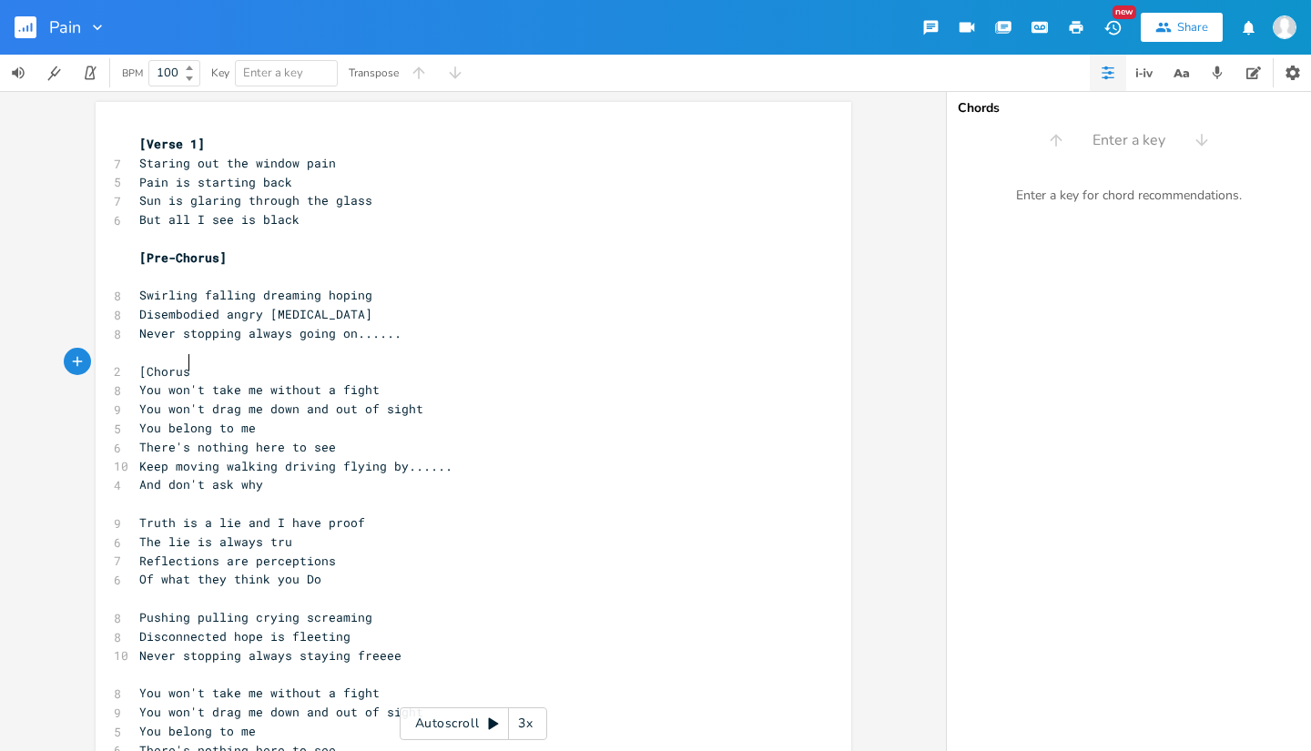
type textarea "[Chorus]"
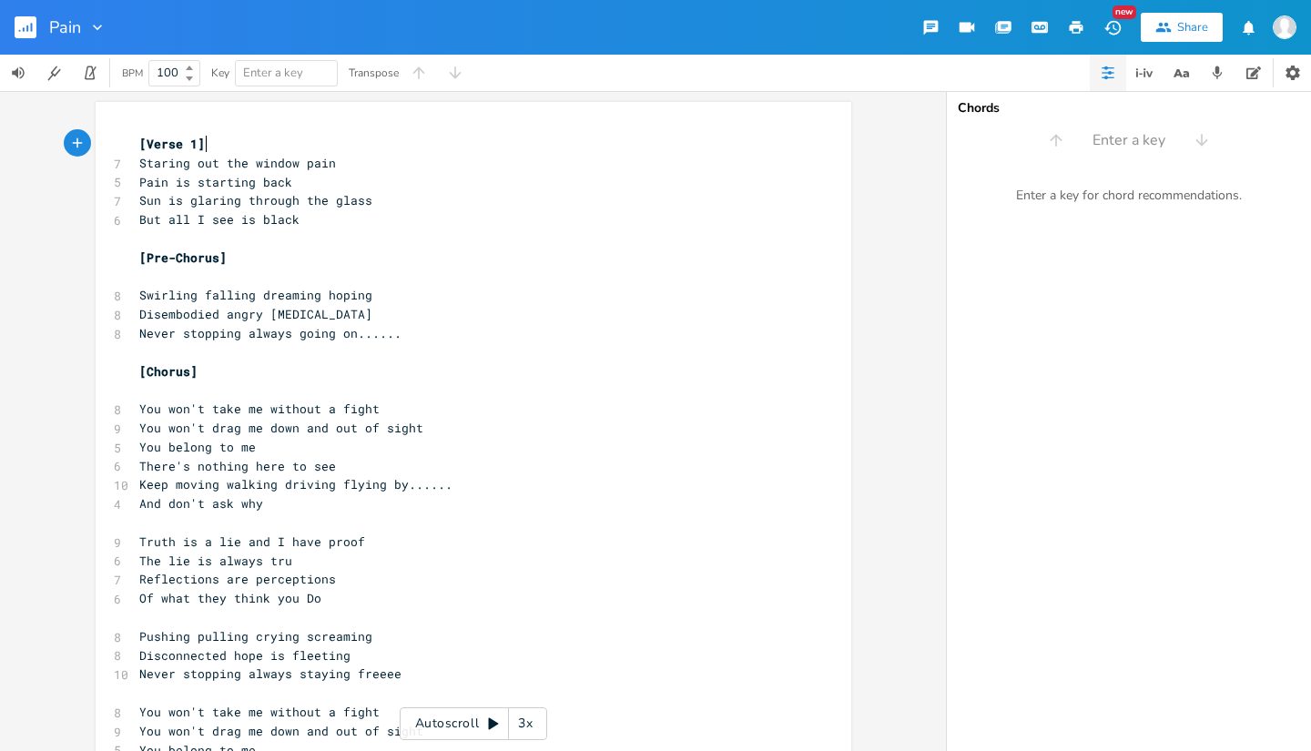
click at [221, 149] on pre "[Verse 1]" at bounding box center [464, 144] width 657 height 19
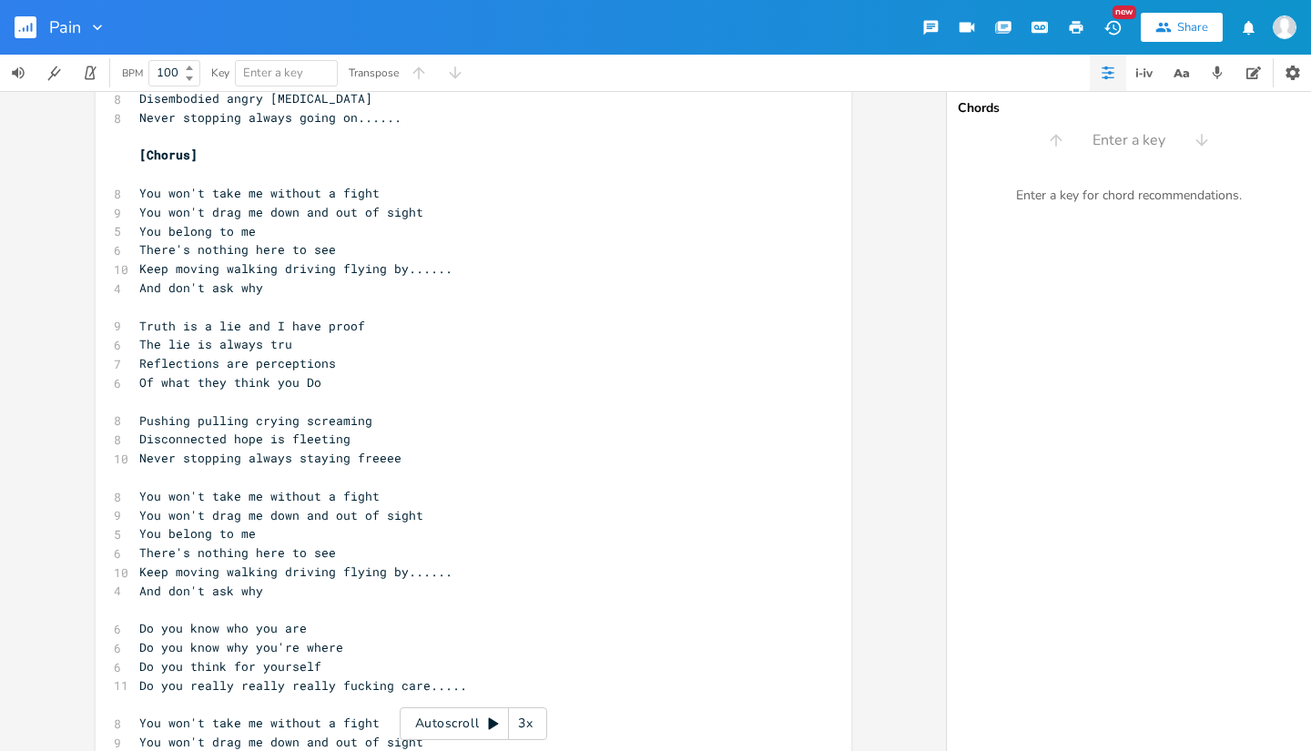
scroll to position [251, 0]
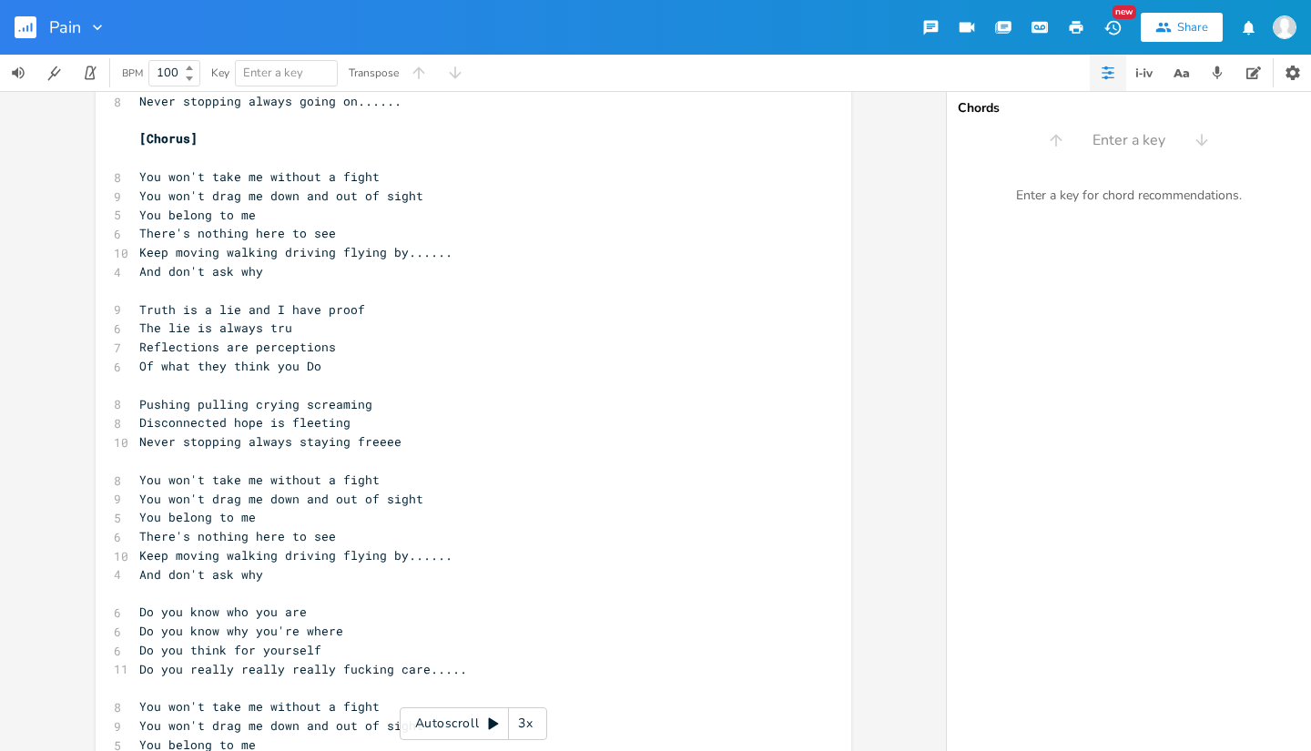
click at [278, 262] on pre "And don't ask why" at bounding box center [464, 271] width 657 height 19
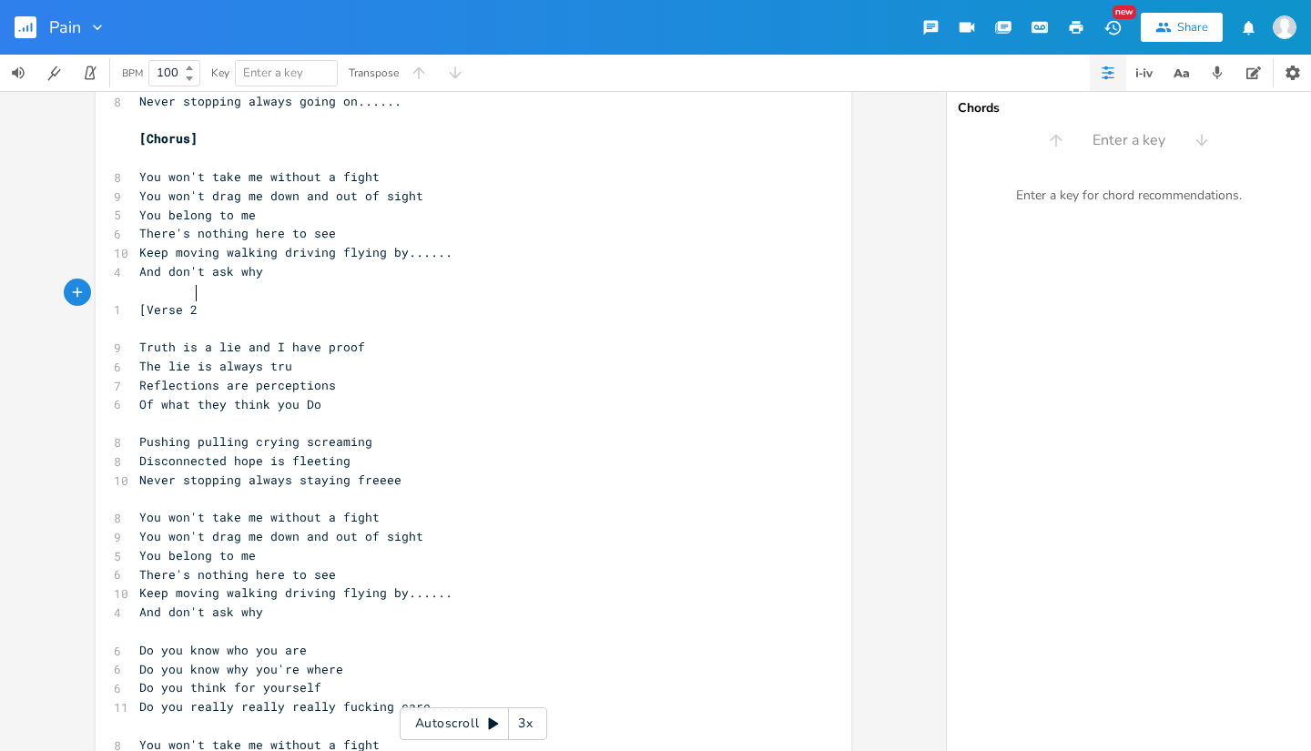
scroll to position [0, 36]
type textarea "[Verse 2]"
click at [325, 395] on pre "Of what they think you Do" at bounding box center [464, 404] width 657 height 19
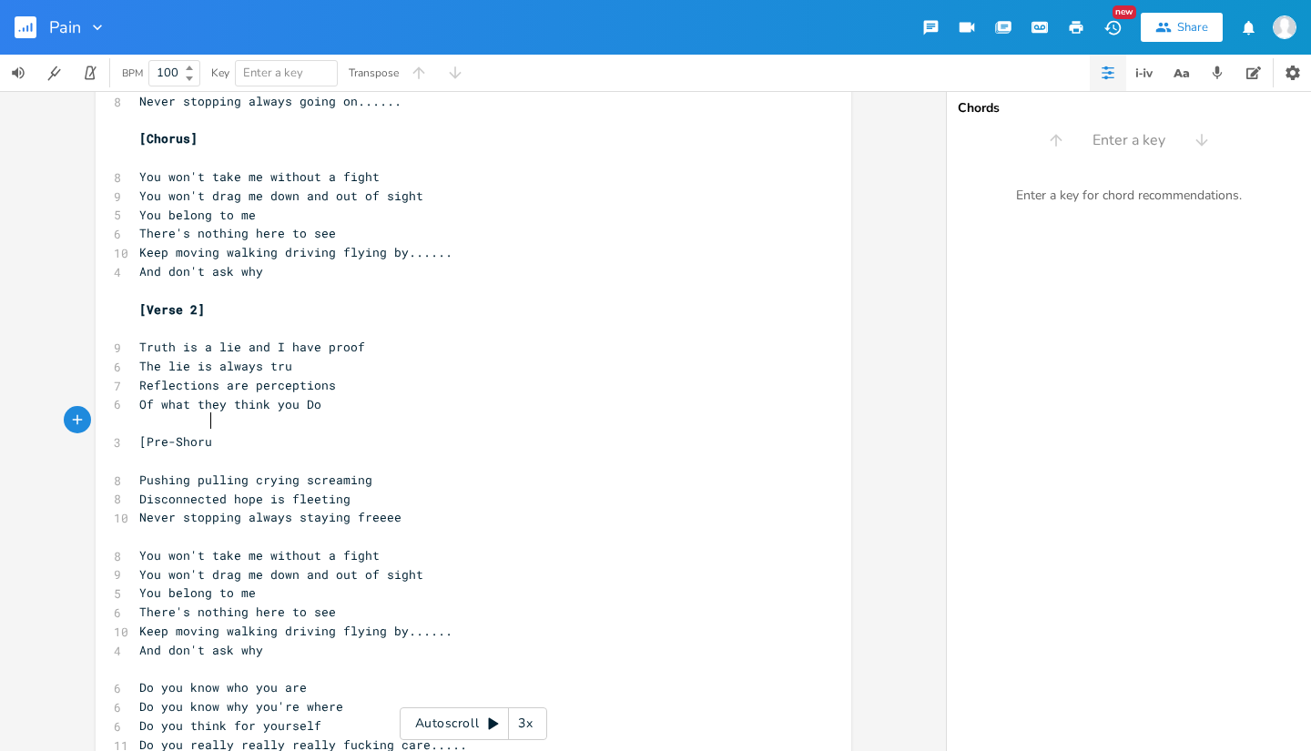
type textarea "[Pre-Shorus"
type textarea "Shorus"
type textarea "Chorus]"
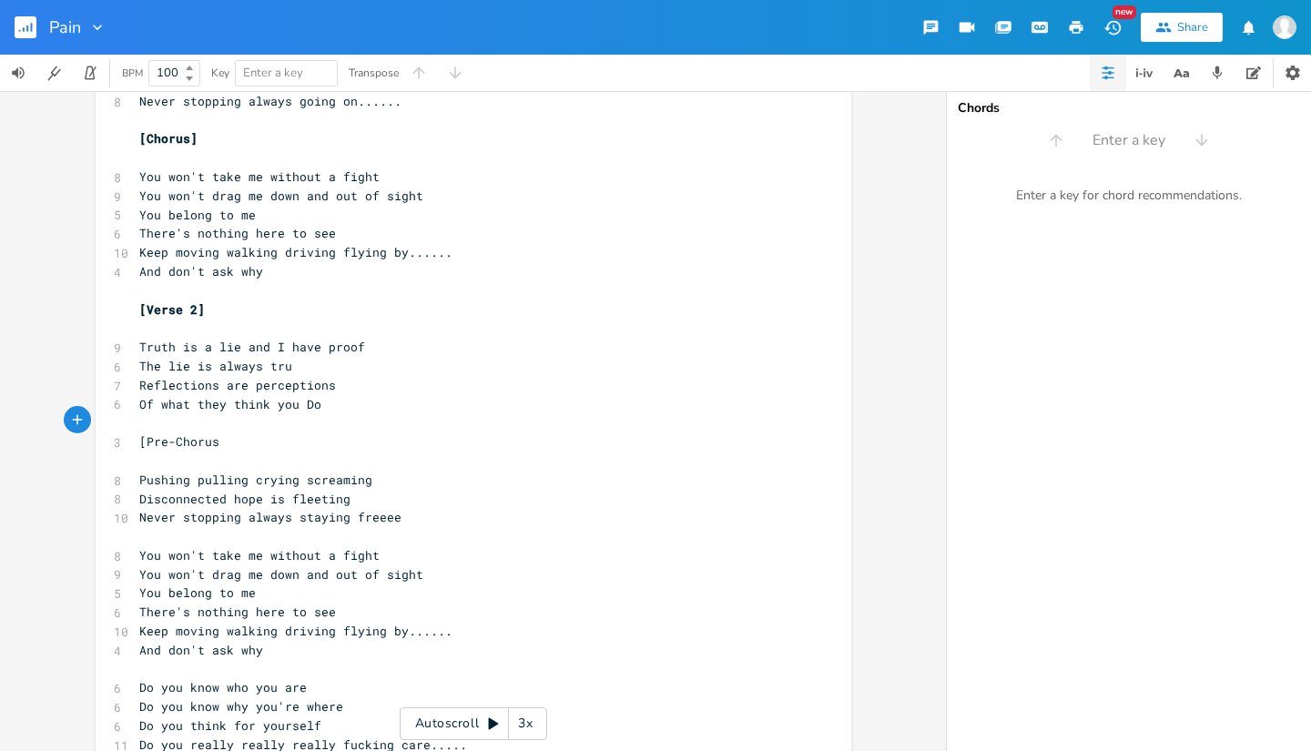
scroll to position [0, 35]
click at [400, 508] on pre "Never stopping always staying freeee" at bounding box center [464, 517] width 657 height 19
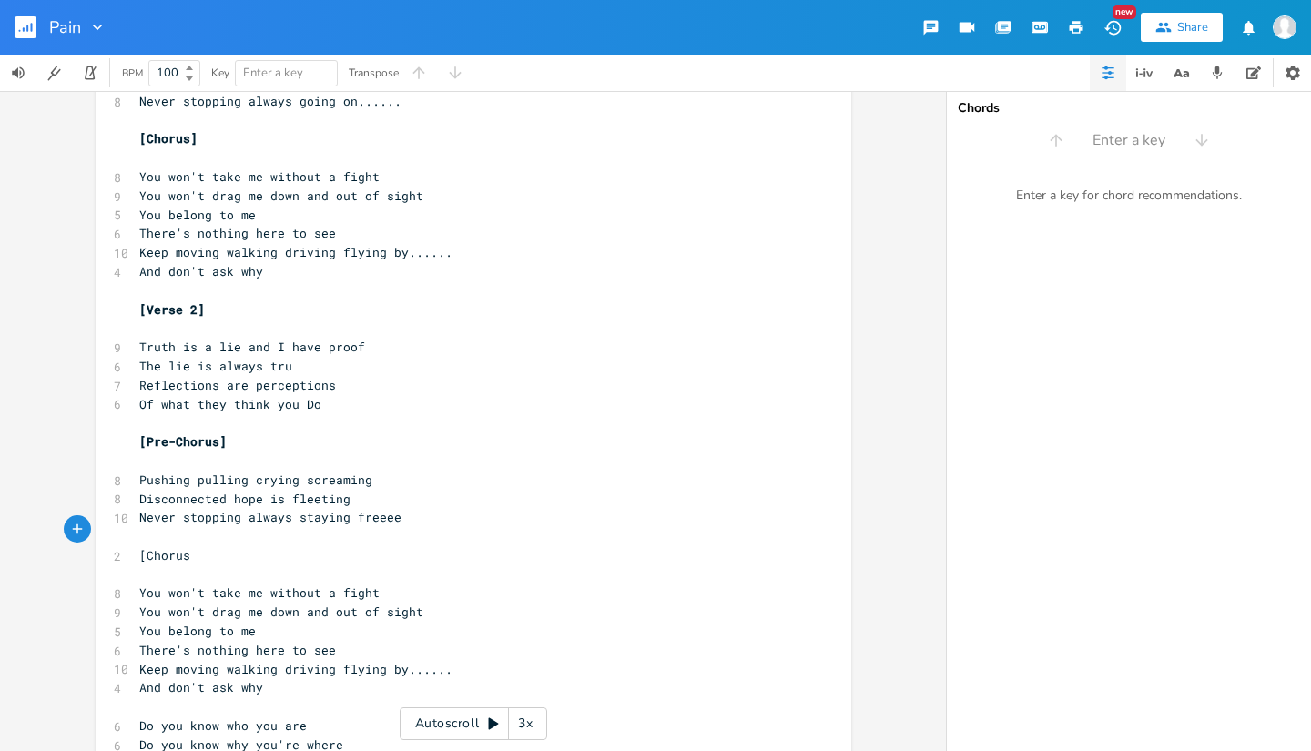
type textarea "[Chorus]"
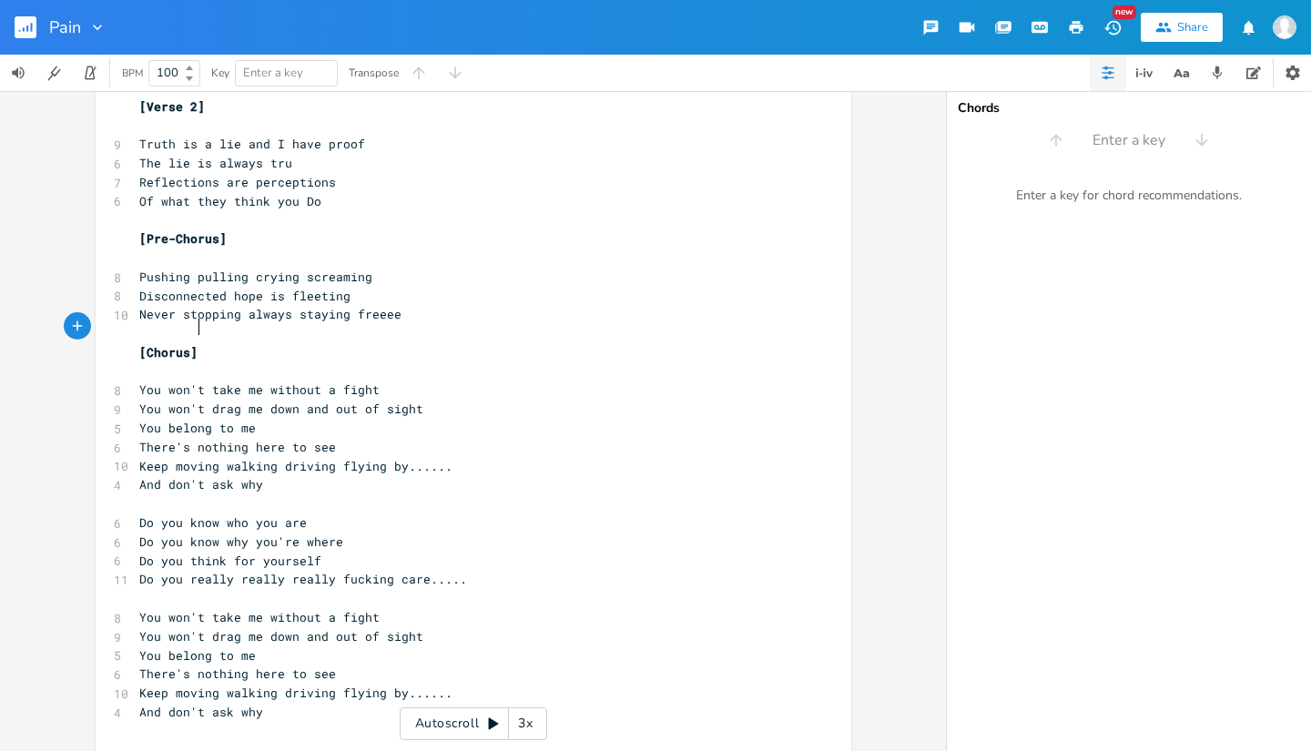
scroll to position [470, 0]
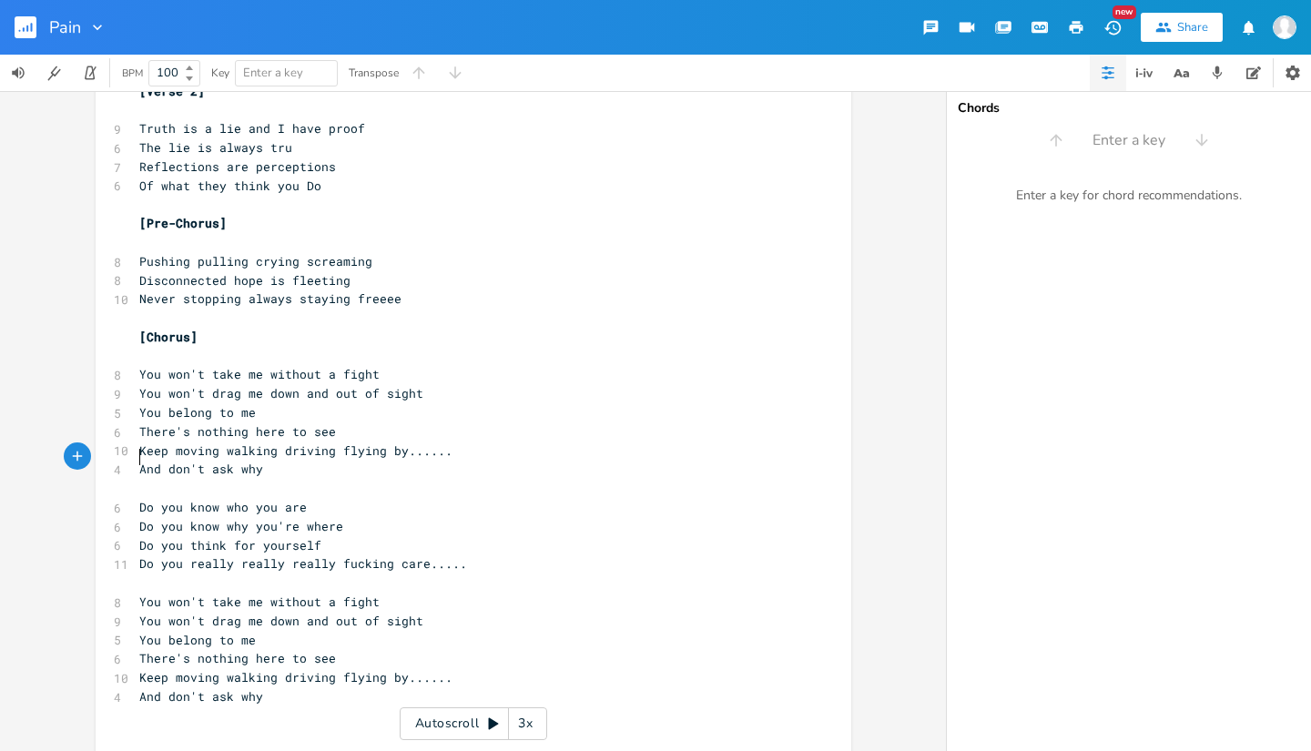
click at [296, 479] on pre "​" at bounding box center [464, 488] width 657 height 19
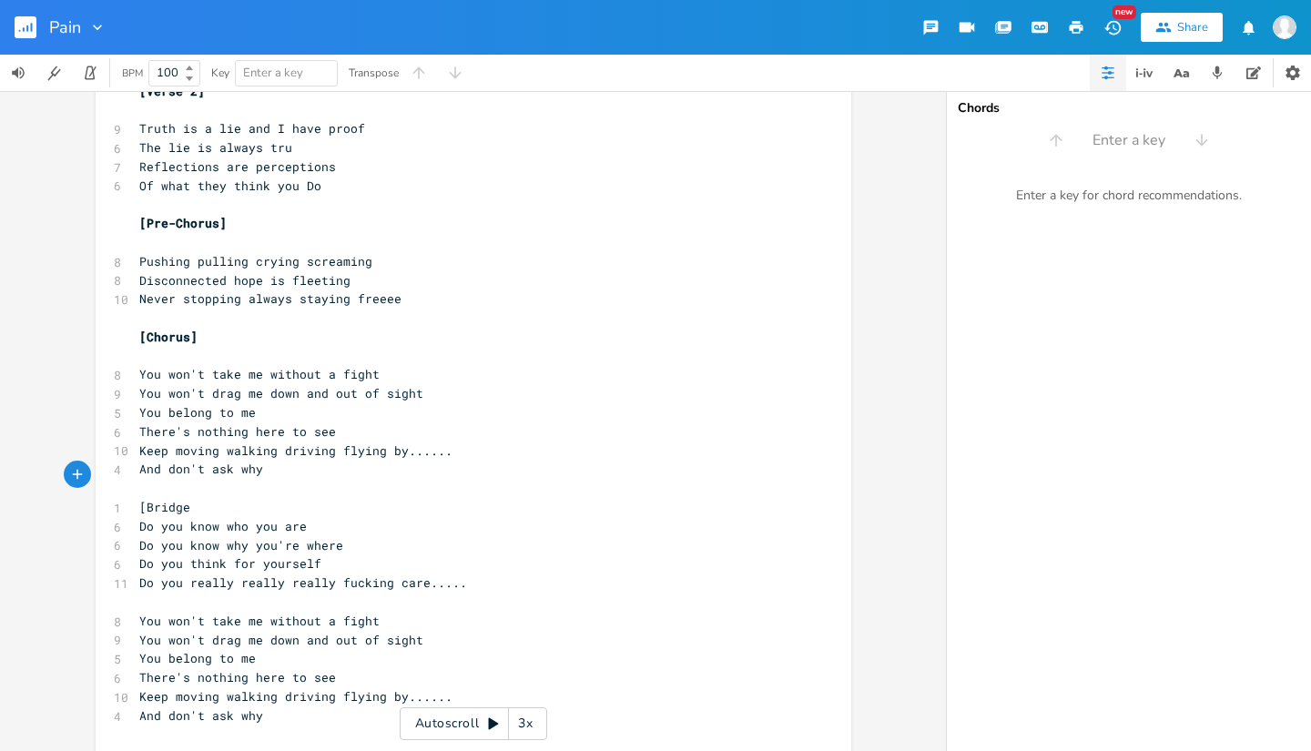
type textarea "[Bridge]"
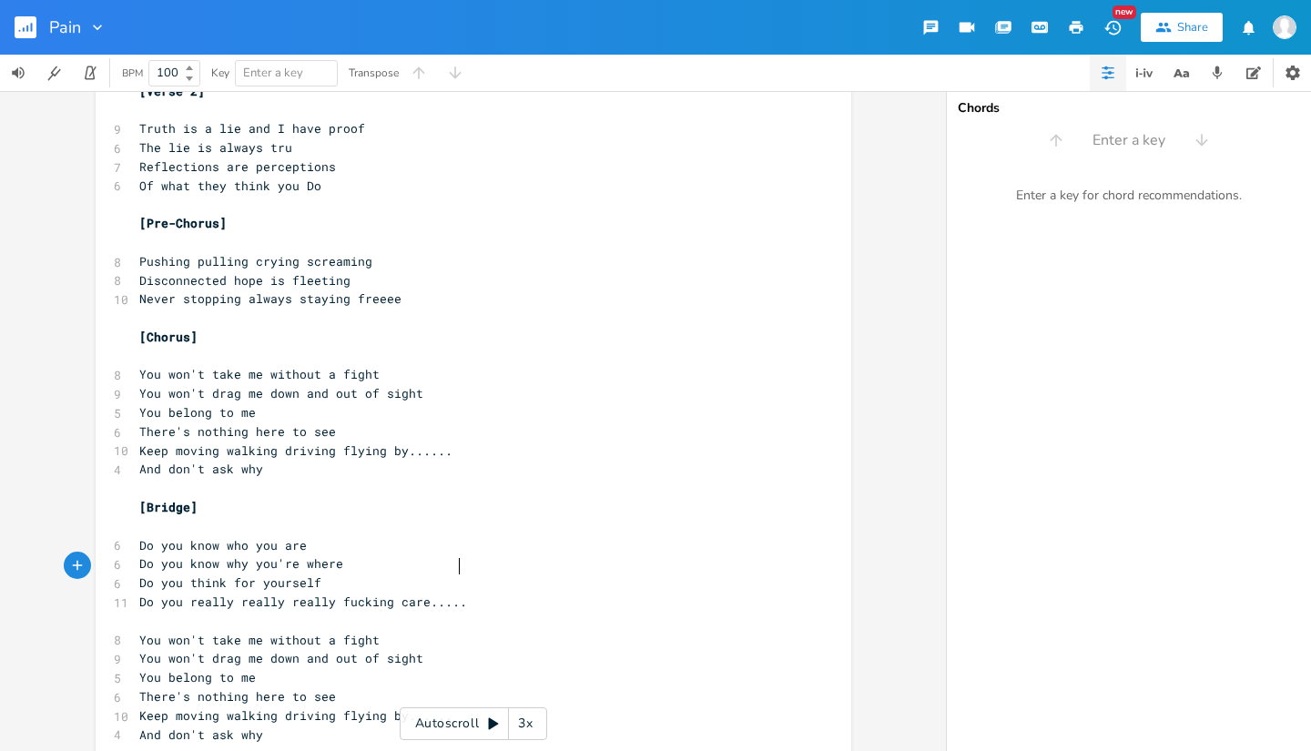
click at [457, 592] on pre "Do you really really really fucking care....." at bounding box center [464, 601] width 657 height 19
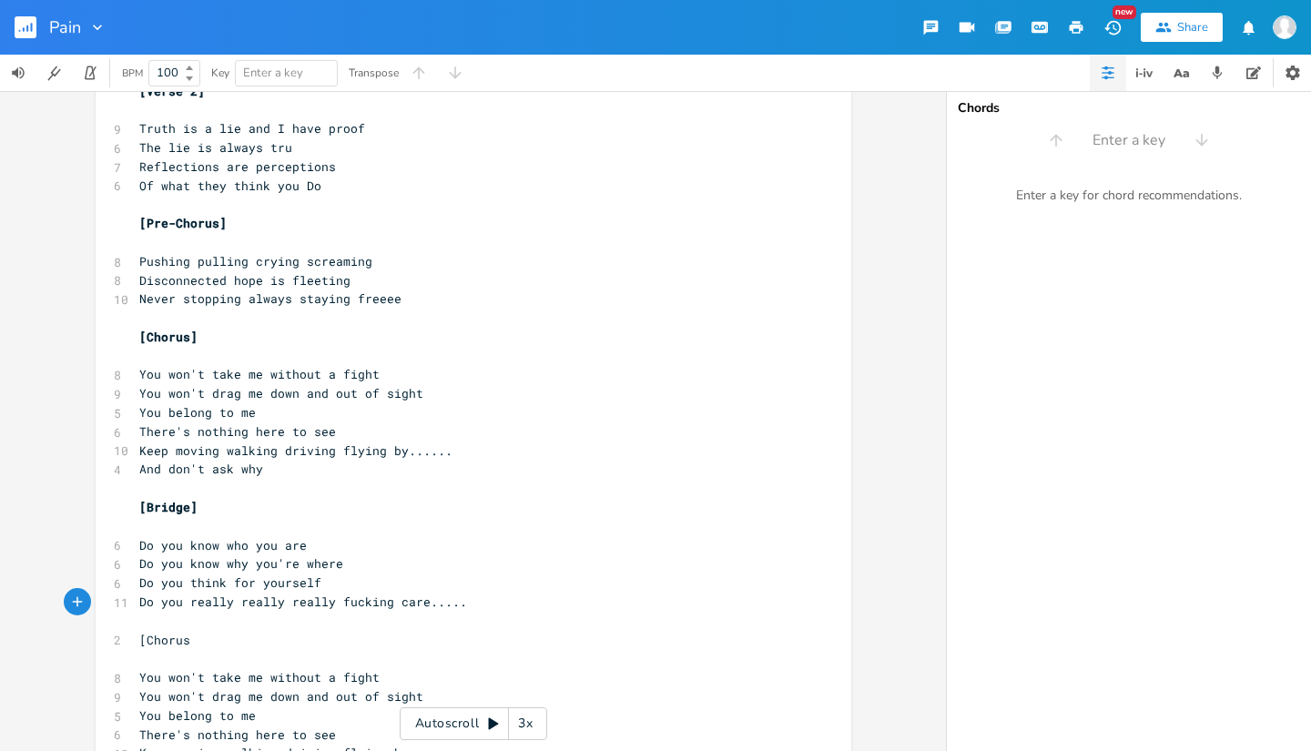
type textarea "[Chorus]"
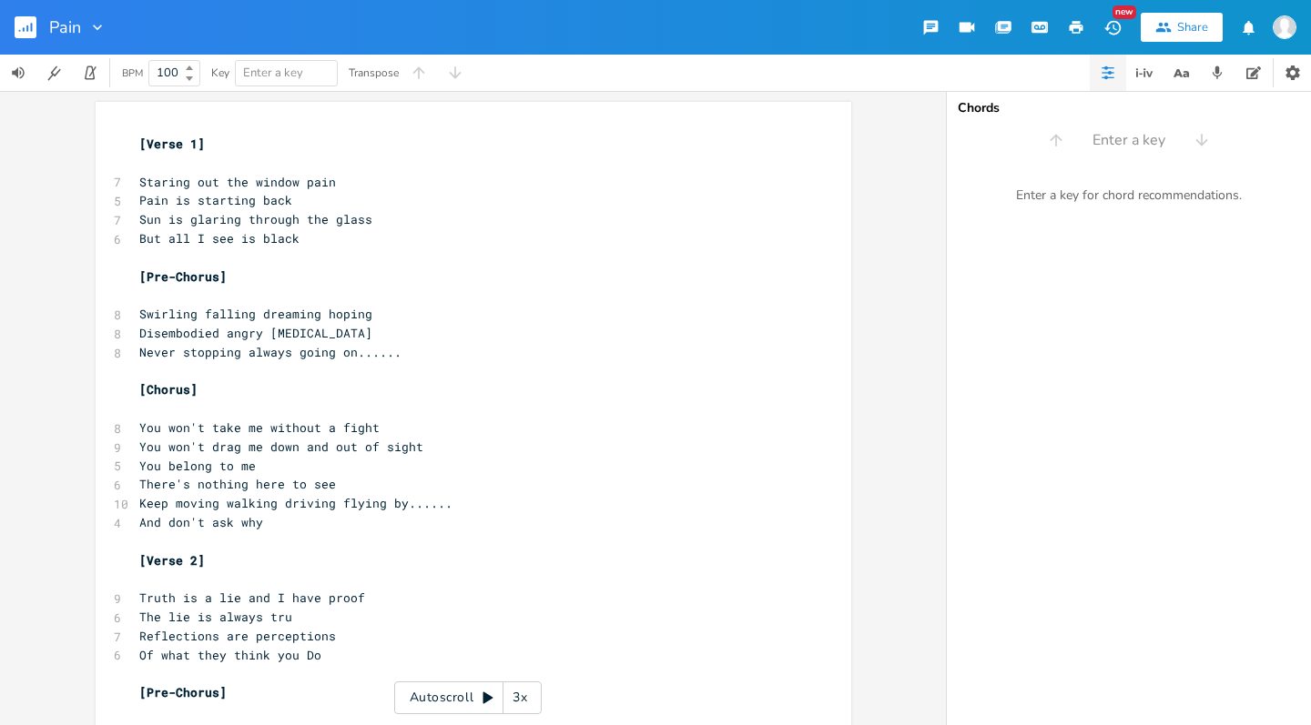
scroll to position [0, 0]
click at [302, 608] on pre "The lie is always tru" at bounding box center [464, 617] width 657 height 19
type textarea "e"
click at [265, 647] on span "Of what they think you Do" at bounding box center [230, 655] width 182 height 16
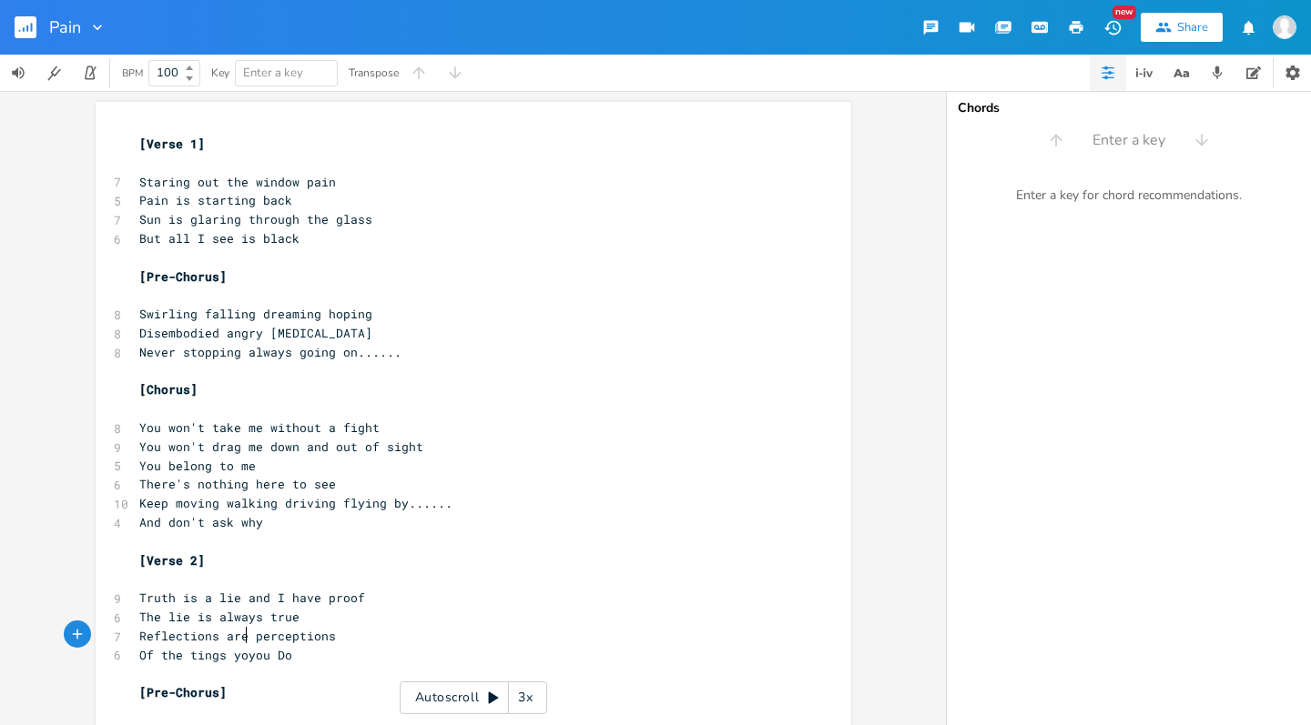
type textarea "the tings you"
type textarea "hings you someties do"
click at [383, 646] on pre "Of the things you someties doyou Do" at bounding box center [464, 655] width 657 height 19
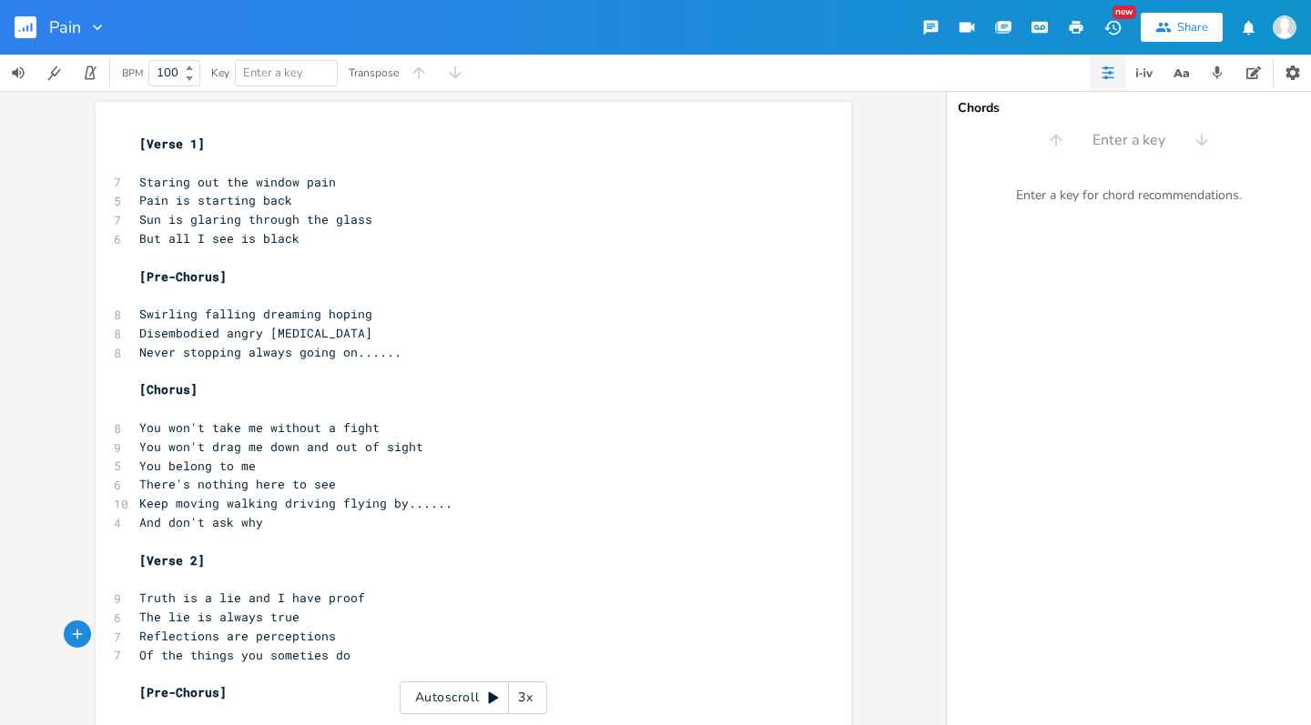
click at [393, 248] on pre "​" at bounding box center [464, 257] width 657 height 19
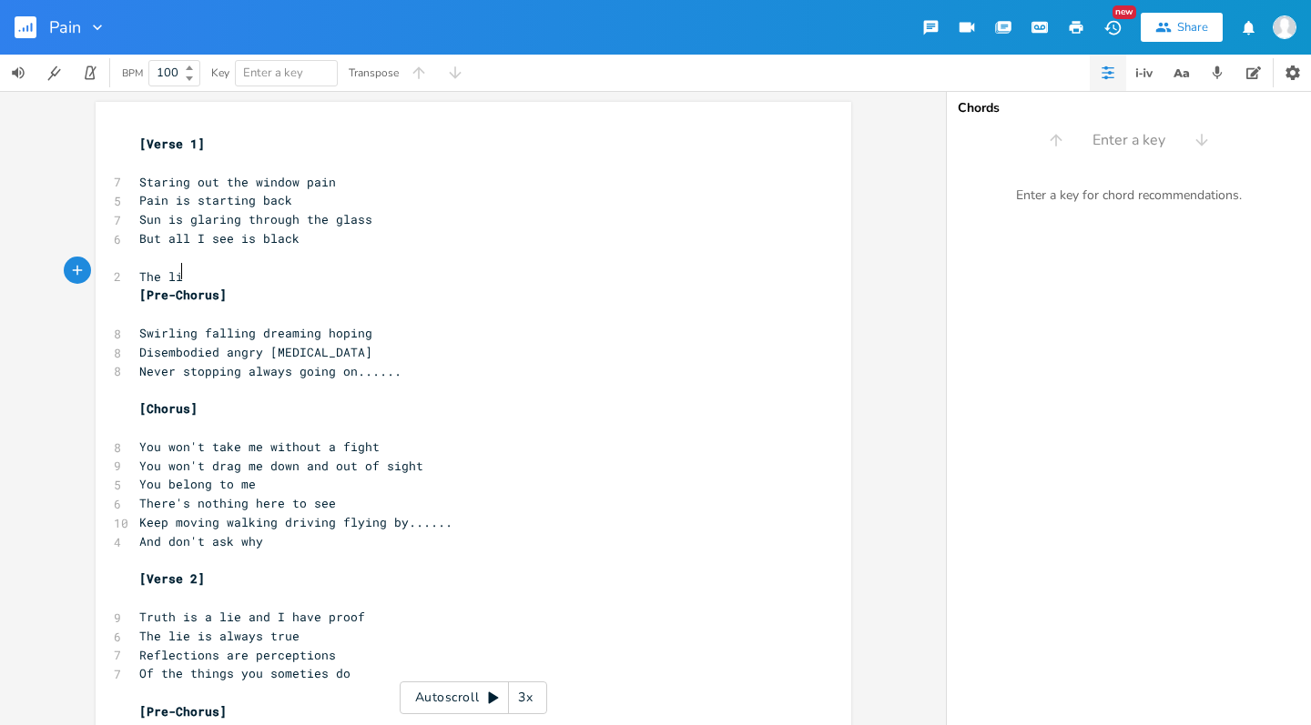
type textarea "The lifht"
type textarea "ghts are lf"
type textarea "flashign in"
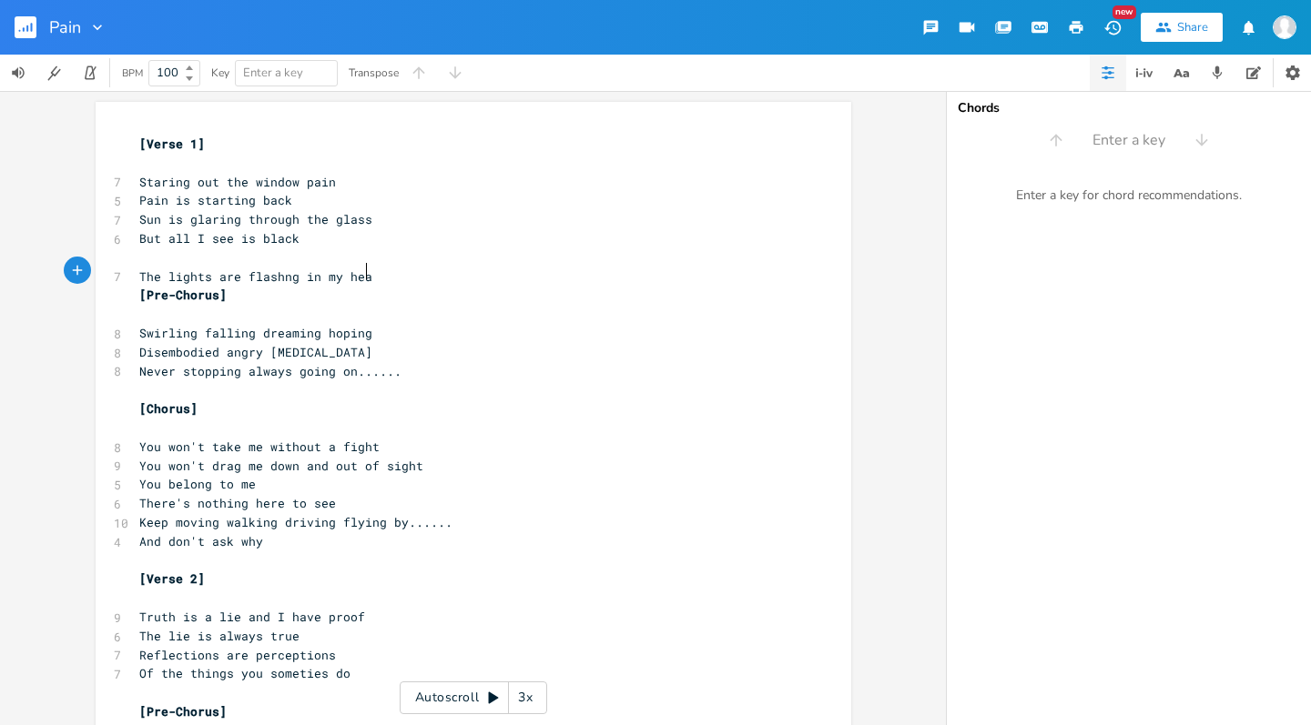
type textarea "ng in my head"
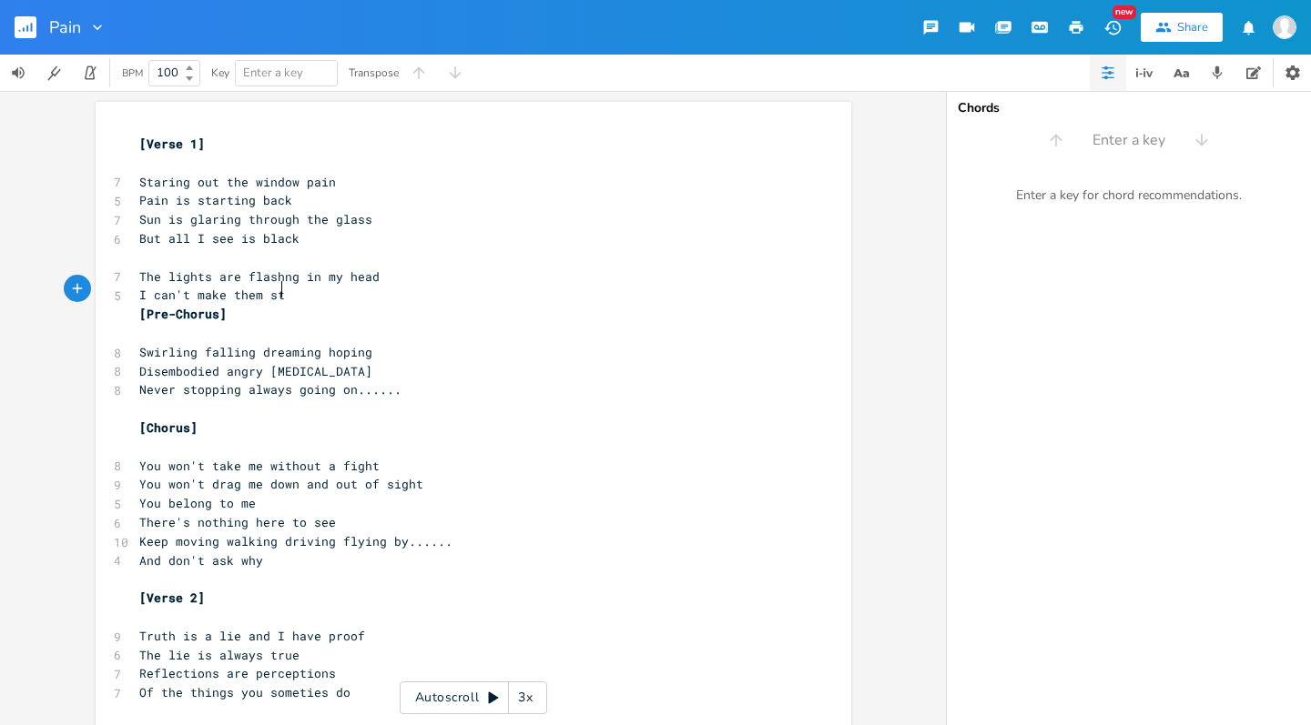
type textarea "I can't make them stop"
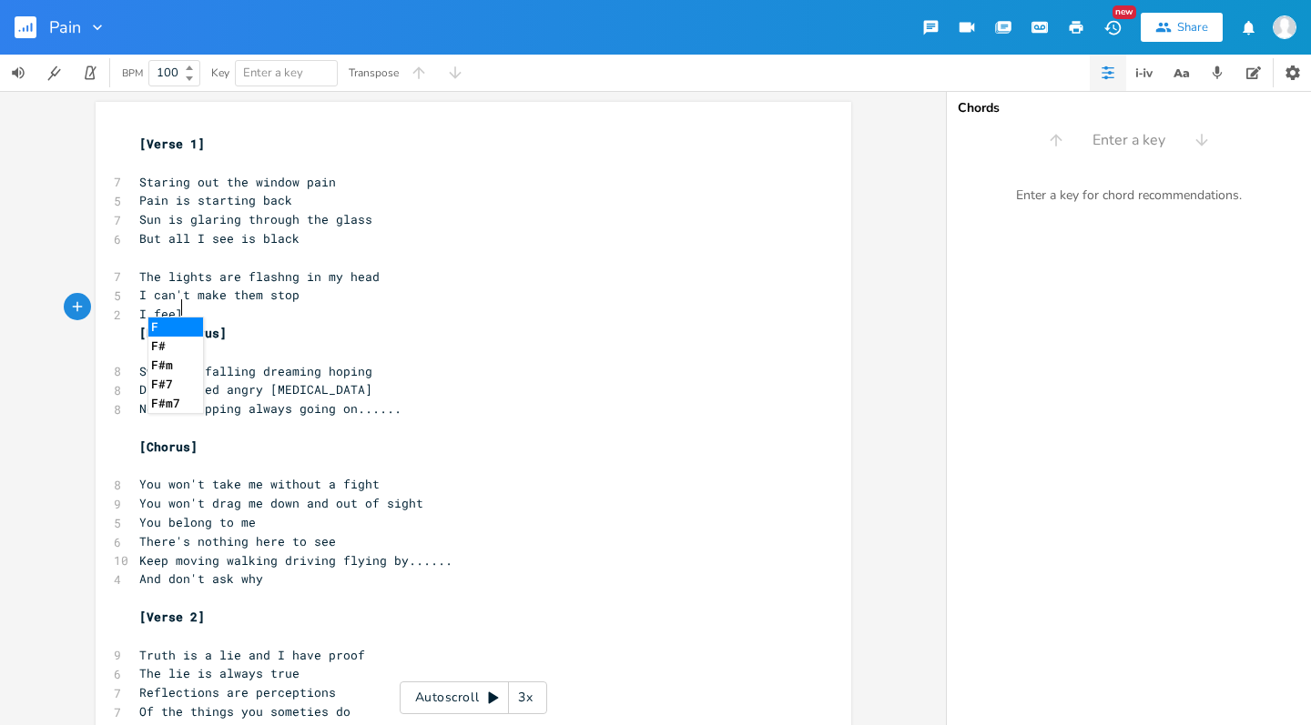
type textarea "I feel i"
type textarea "like jumping no"
type textarea "w would save"
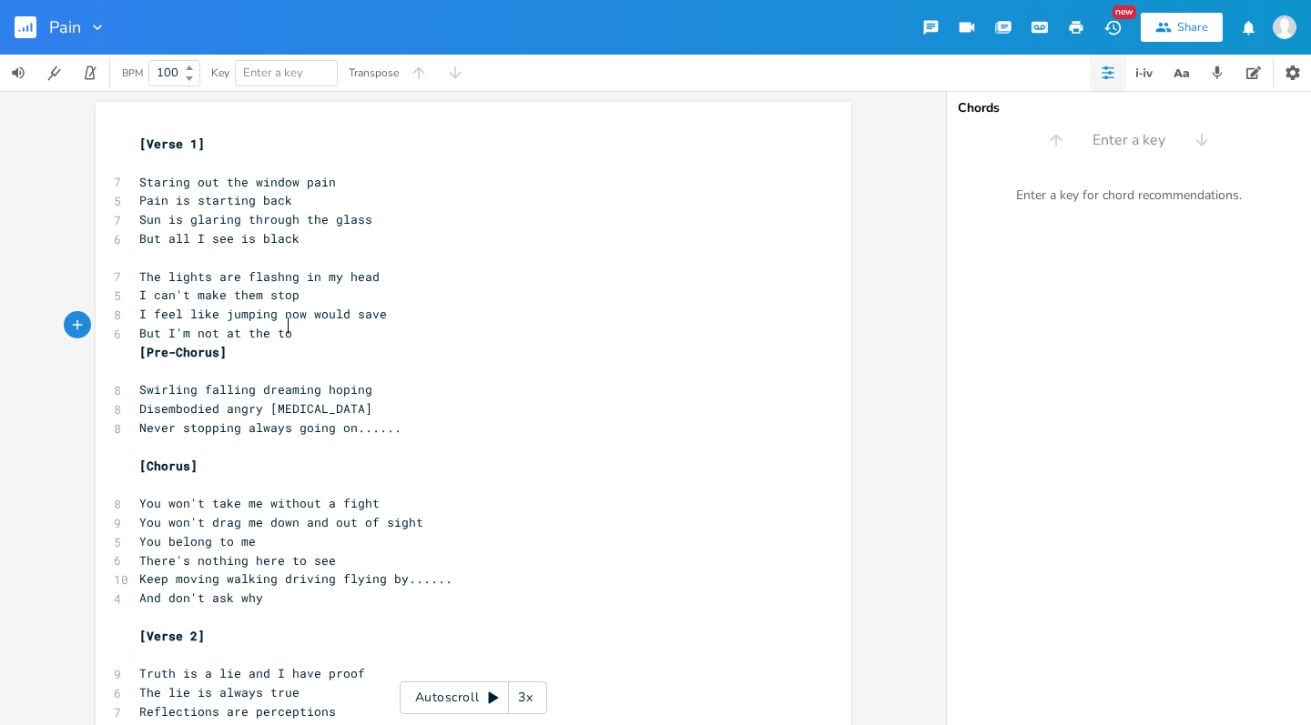
type textarea "But I'm not at the top"
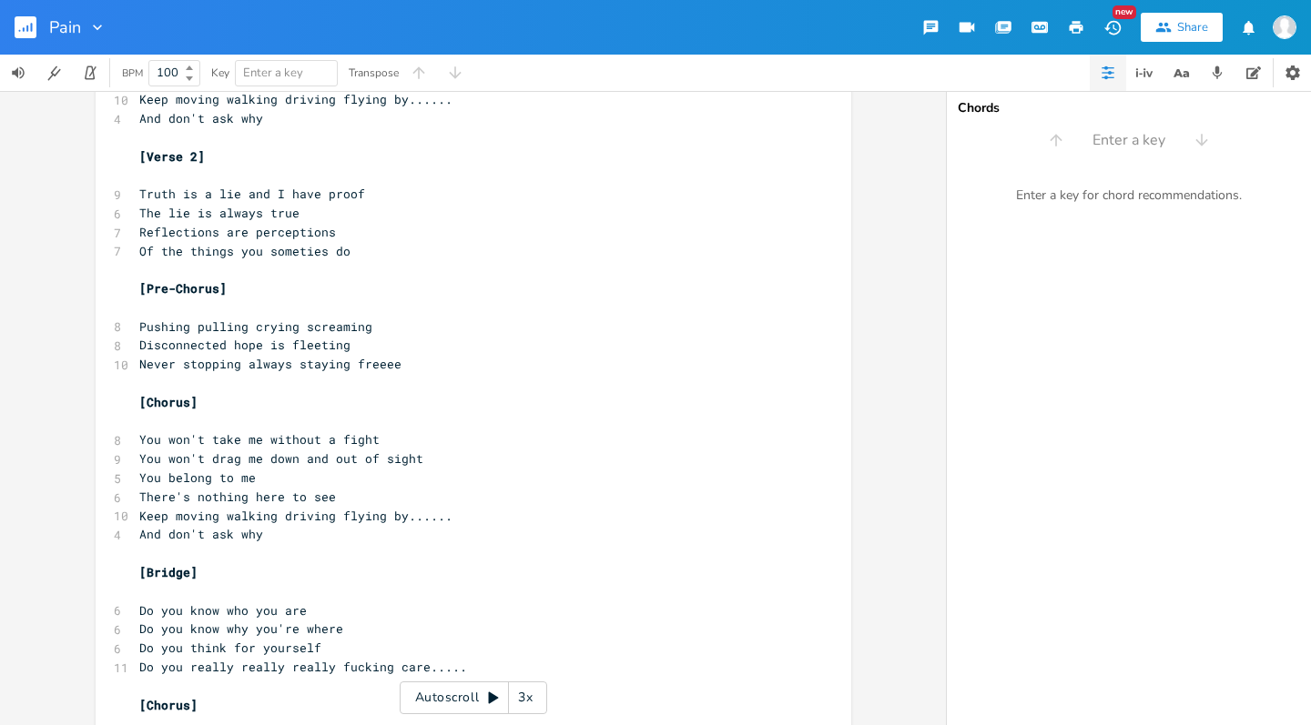
scroll to position [543, 0]
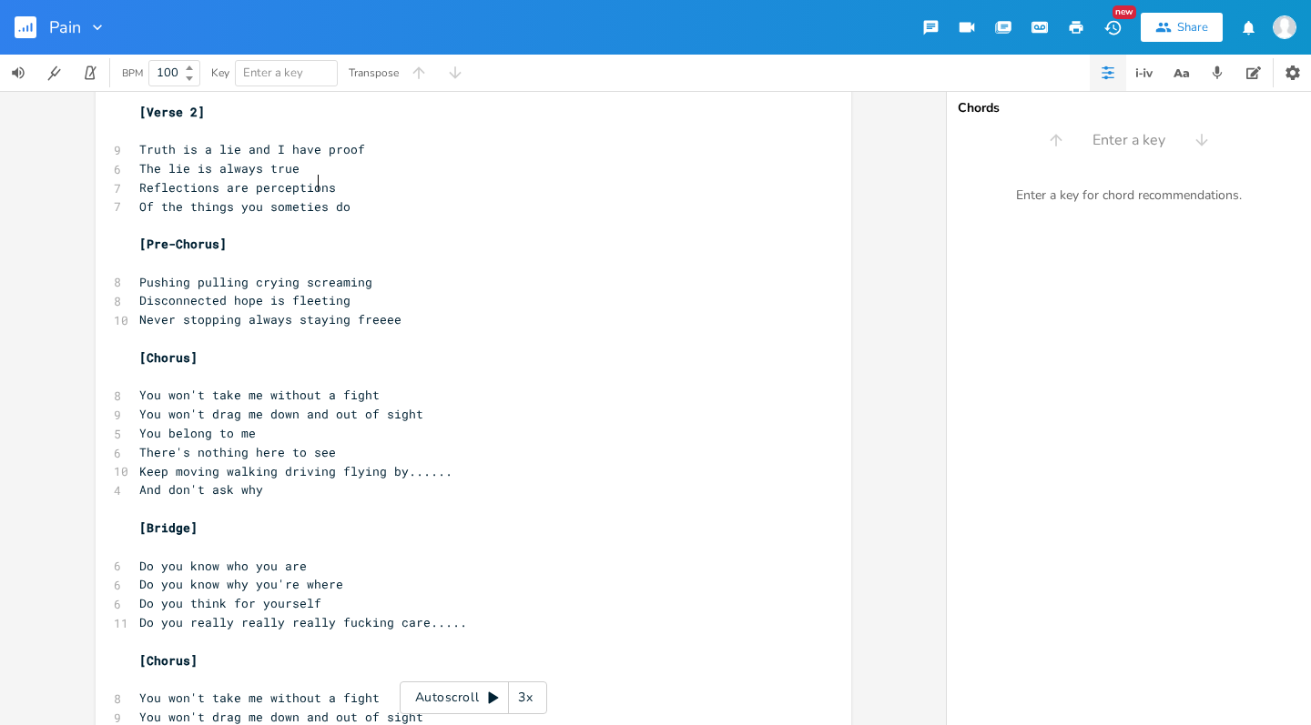
click at [308, 198] on span "Of the things you someties do" at bounding box center [244, 206] width 211 height 16
type textarea "m"
click at [410, 216] on pre "​" at bounding box center [464, 225] width 657 height 19
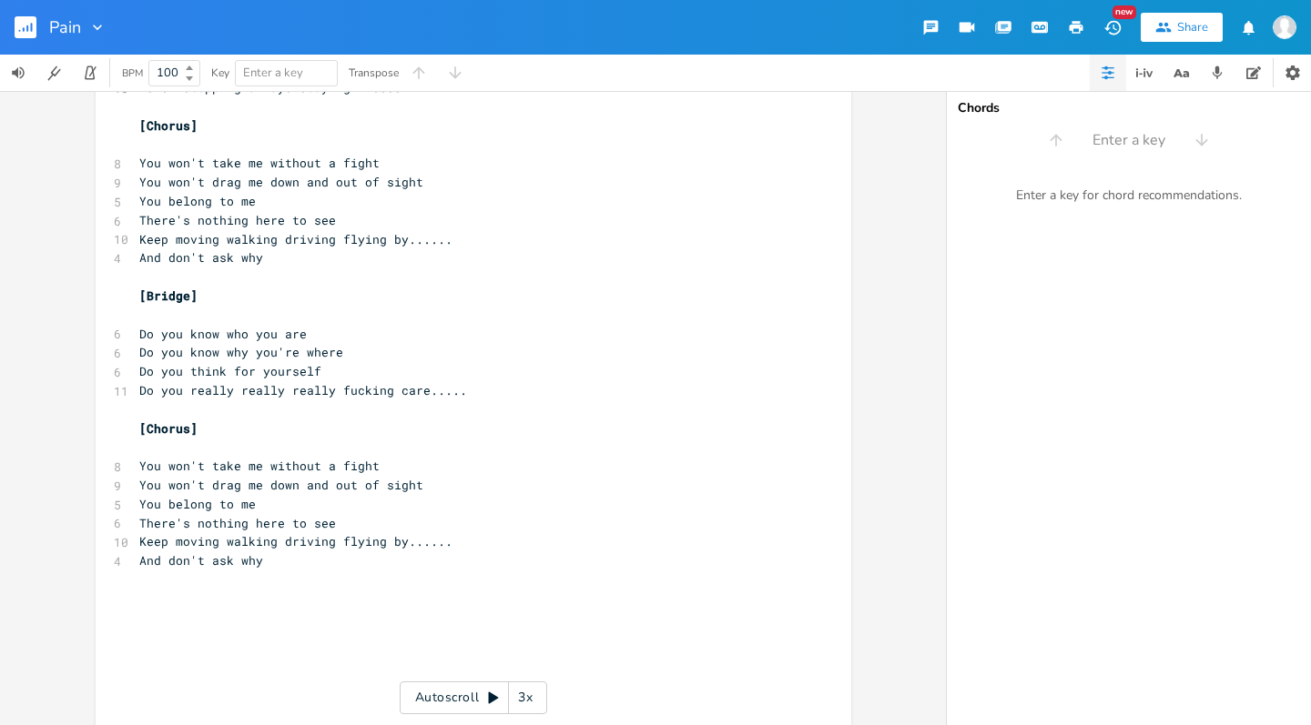
scroll to position [774, 0]
click at [332, 383] on span "Do you really really really fucking care....." at bounding box center [303, 391] width 328 height 16
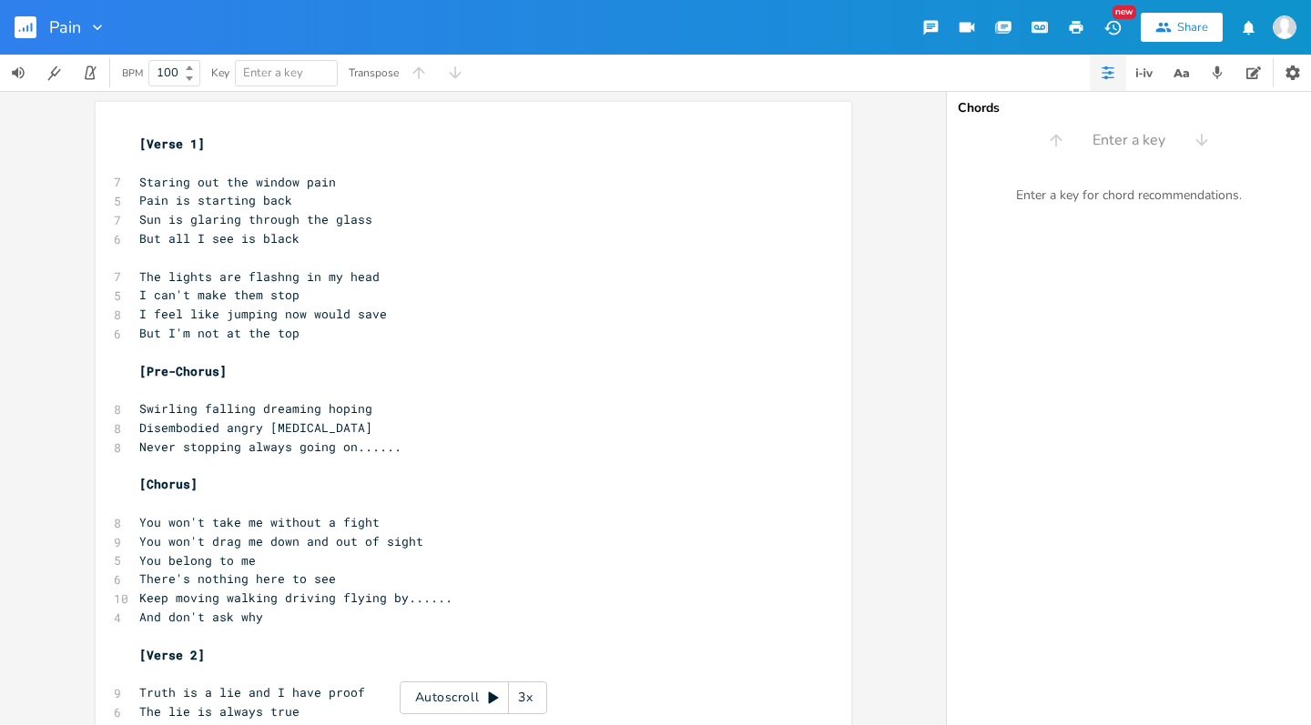
scroll to position [0, 0]
type textarea "really really really"
type input "g"
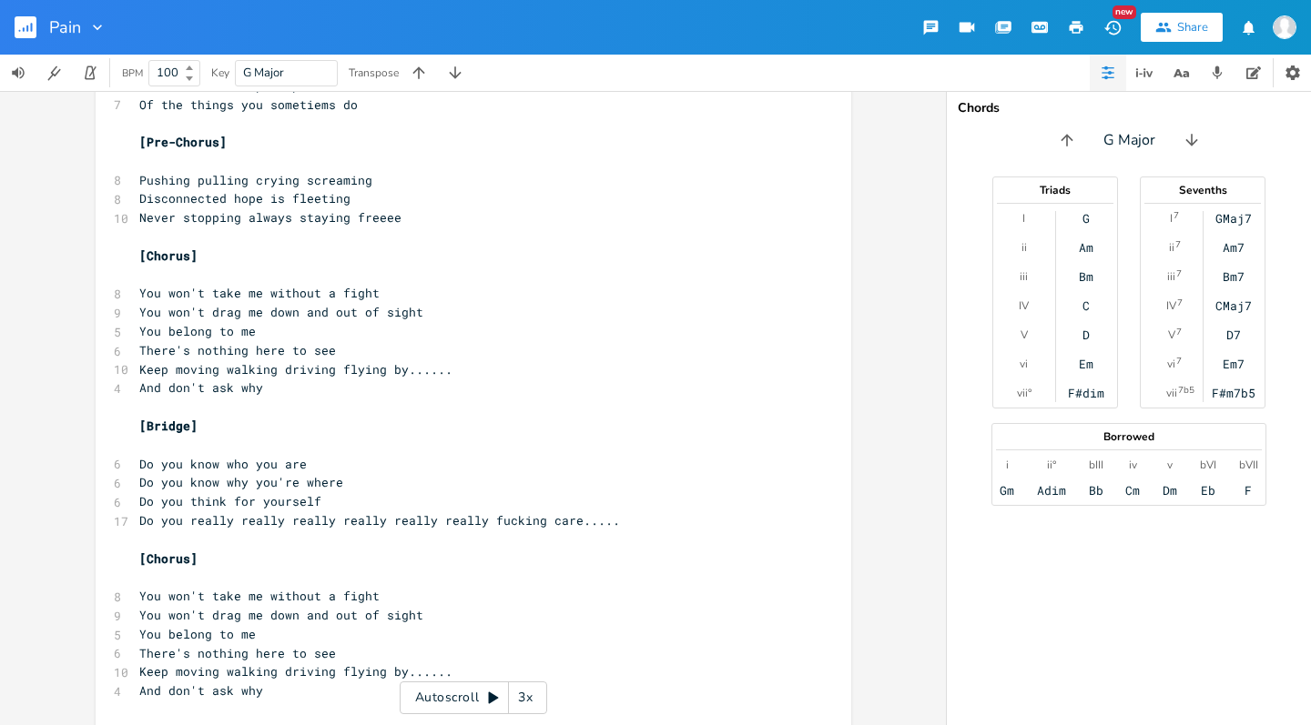
scroll to position [683, 0]
